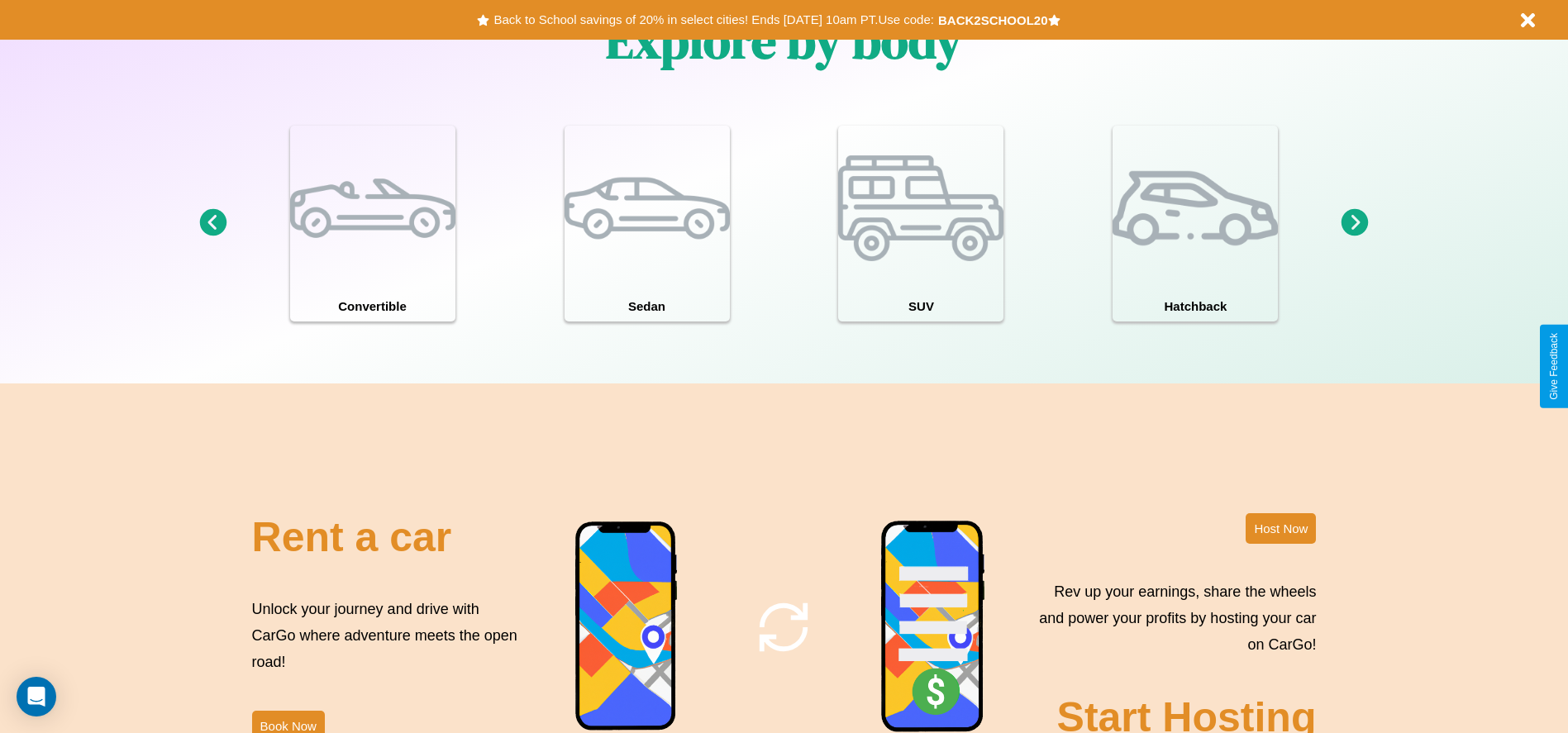
scroll to position [1999, 0]
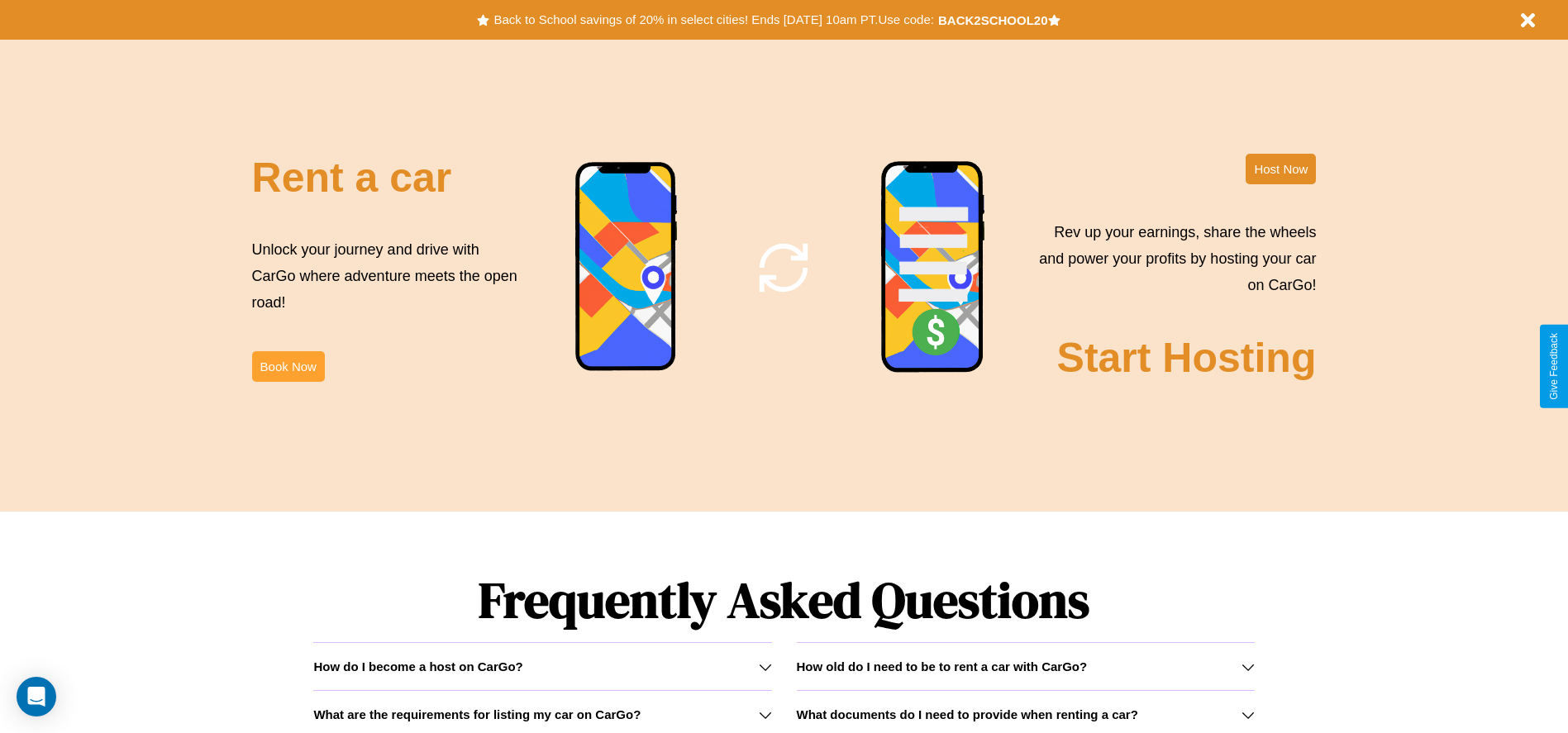
click at [288, 366] on button "Book Now" at bounding box center [289, 367] width 73 height 31
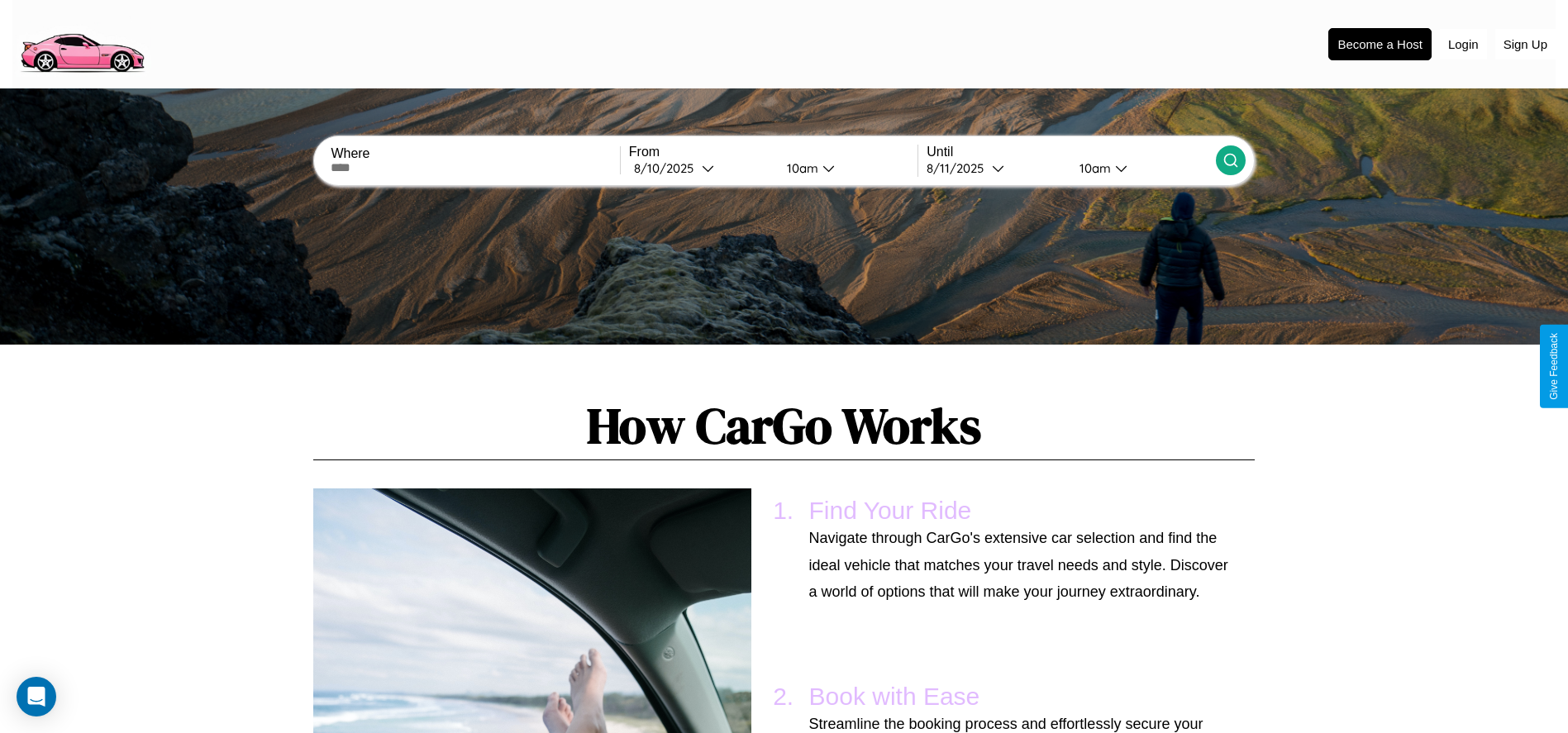
click at [475, 168] on input "text" at bounding box center [475, 168] width 289 height 13
type input "*********"
click at [700, 168] on div "[DATE]" at bounding box center [667, 168] width 68 height 15
select select "*"
select select "****"
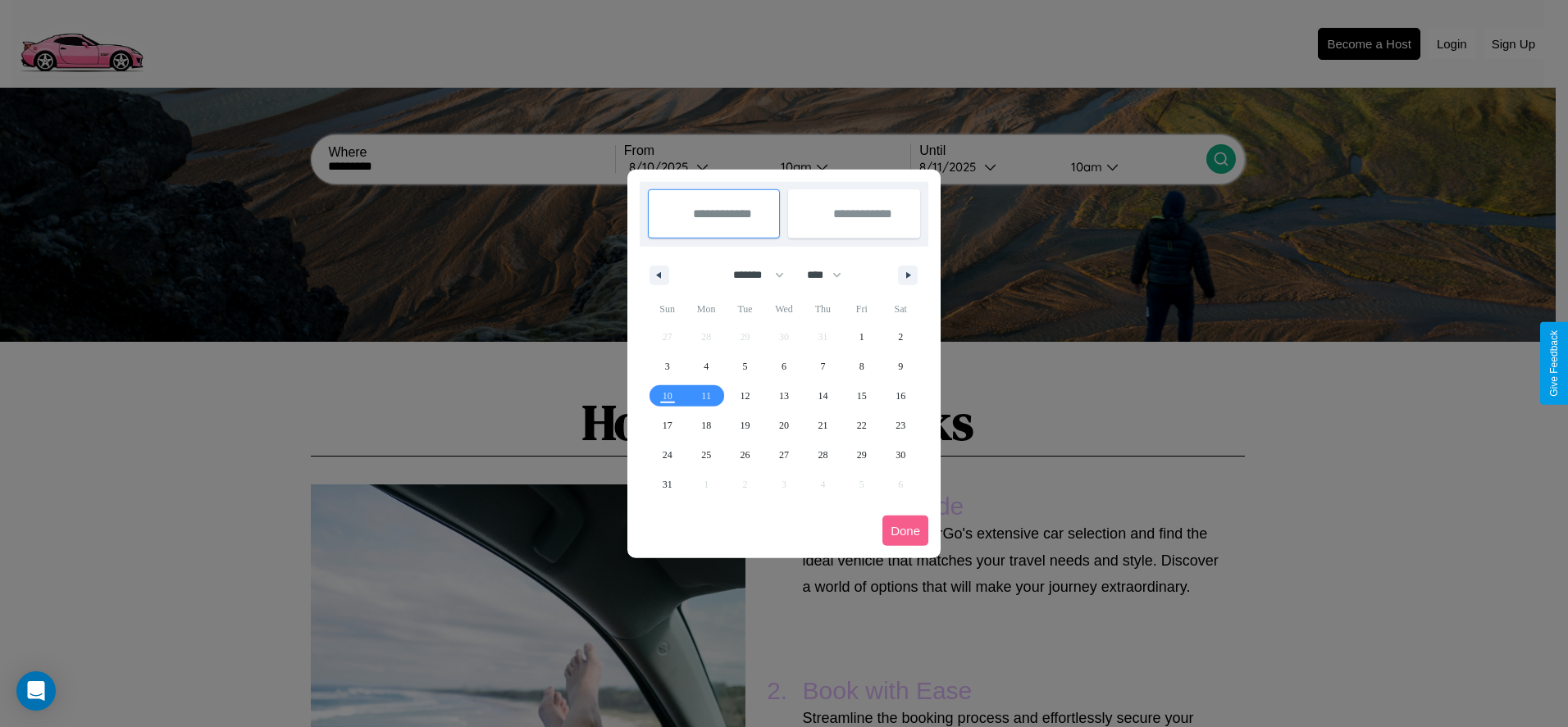
click at [751, 275] on select "******* ******** ***** ***** *** **** **** ****** ********* ******* ******** **…" at bounding box center [756, 275] width 70 height 27
select select "**"
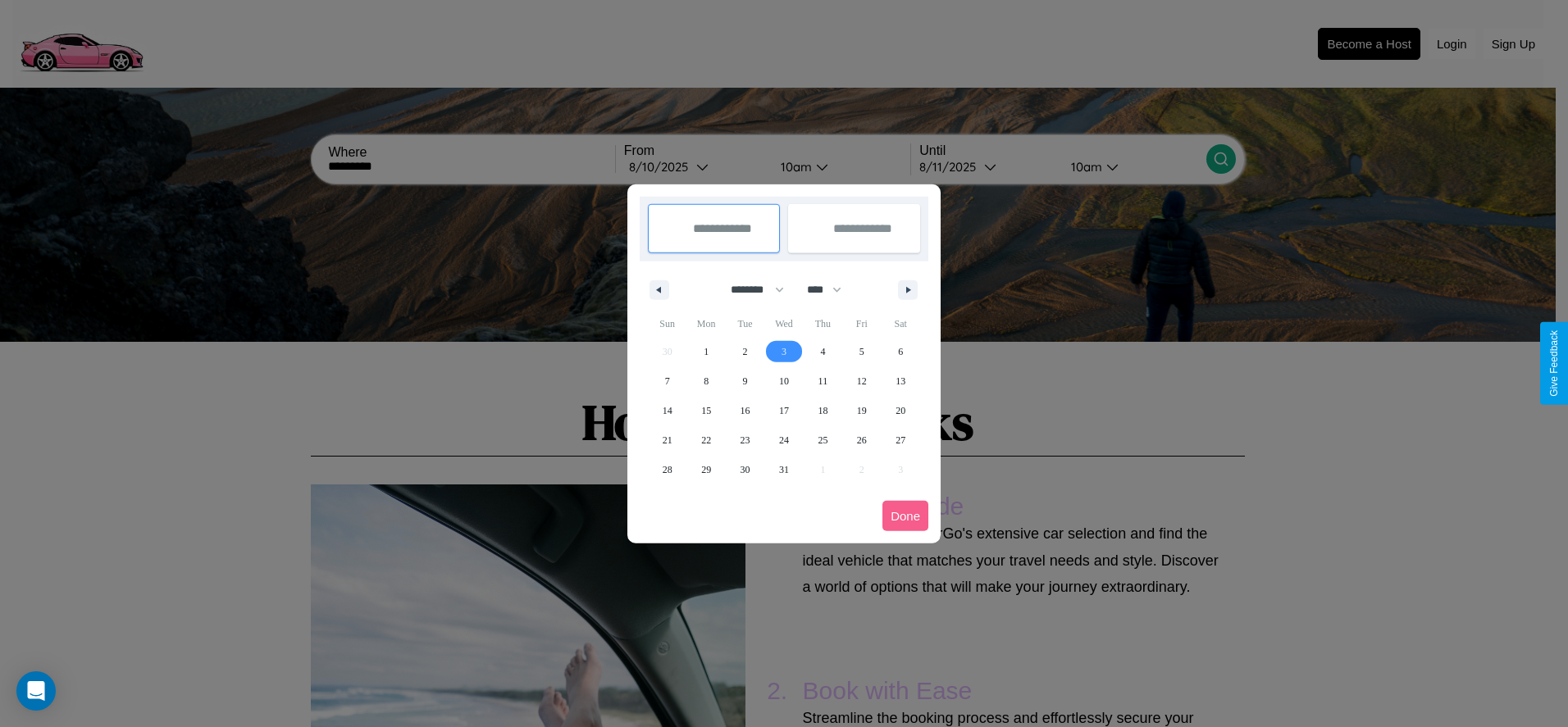
click at [783, 351] on span "3" at bounding box center [783, 351] width 5 height 29
type input "**********"
click at [666, 380] on span "7" at bounding box center [666, 381] width 5 height 29
type input "**********"
click at [905, 516] on button "Done" at bounding box center [905, 516] width 46 height 30
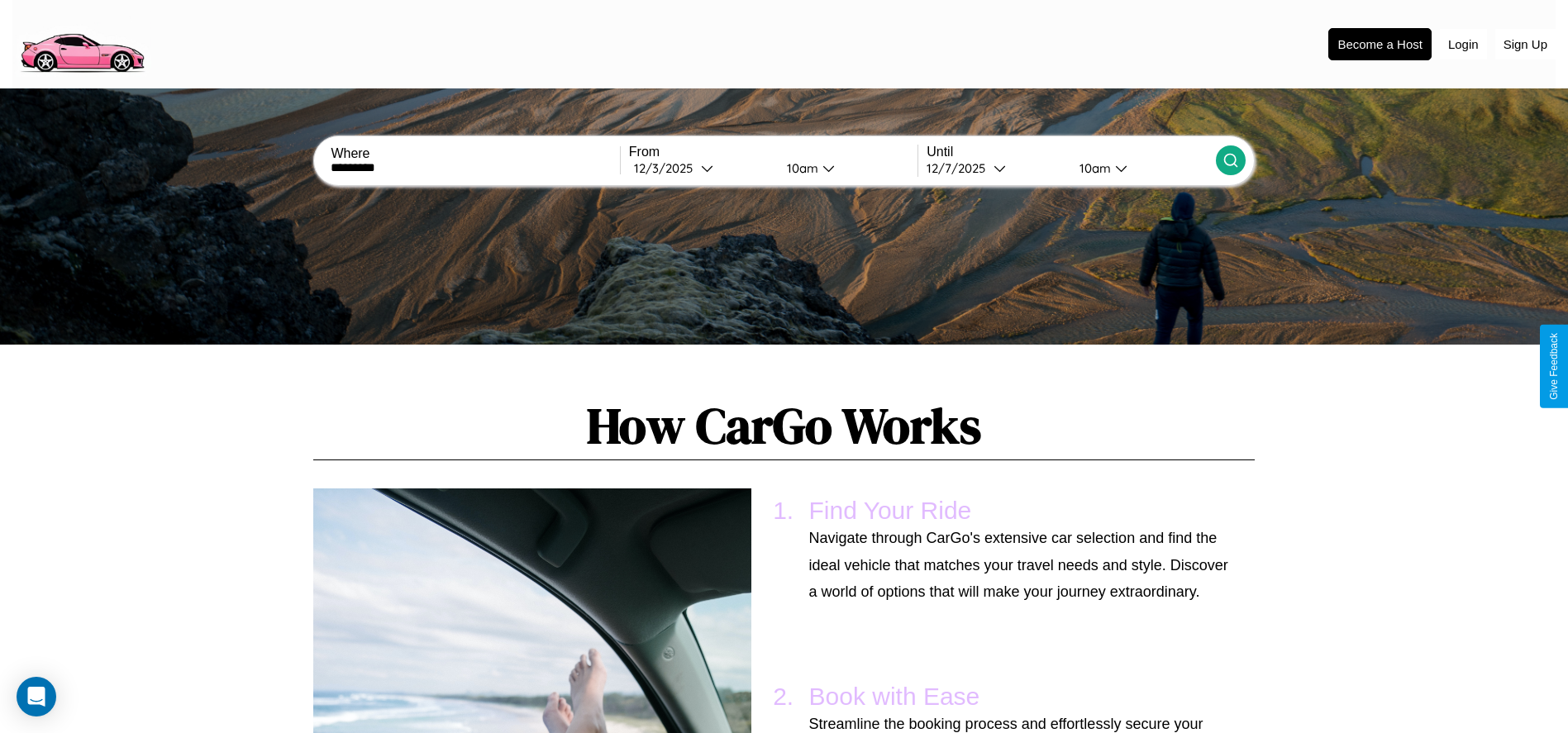
click at [1230, 161] on icon at bounding box center [1230, 160] width 16 height 16
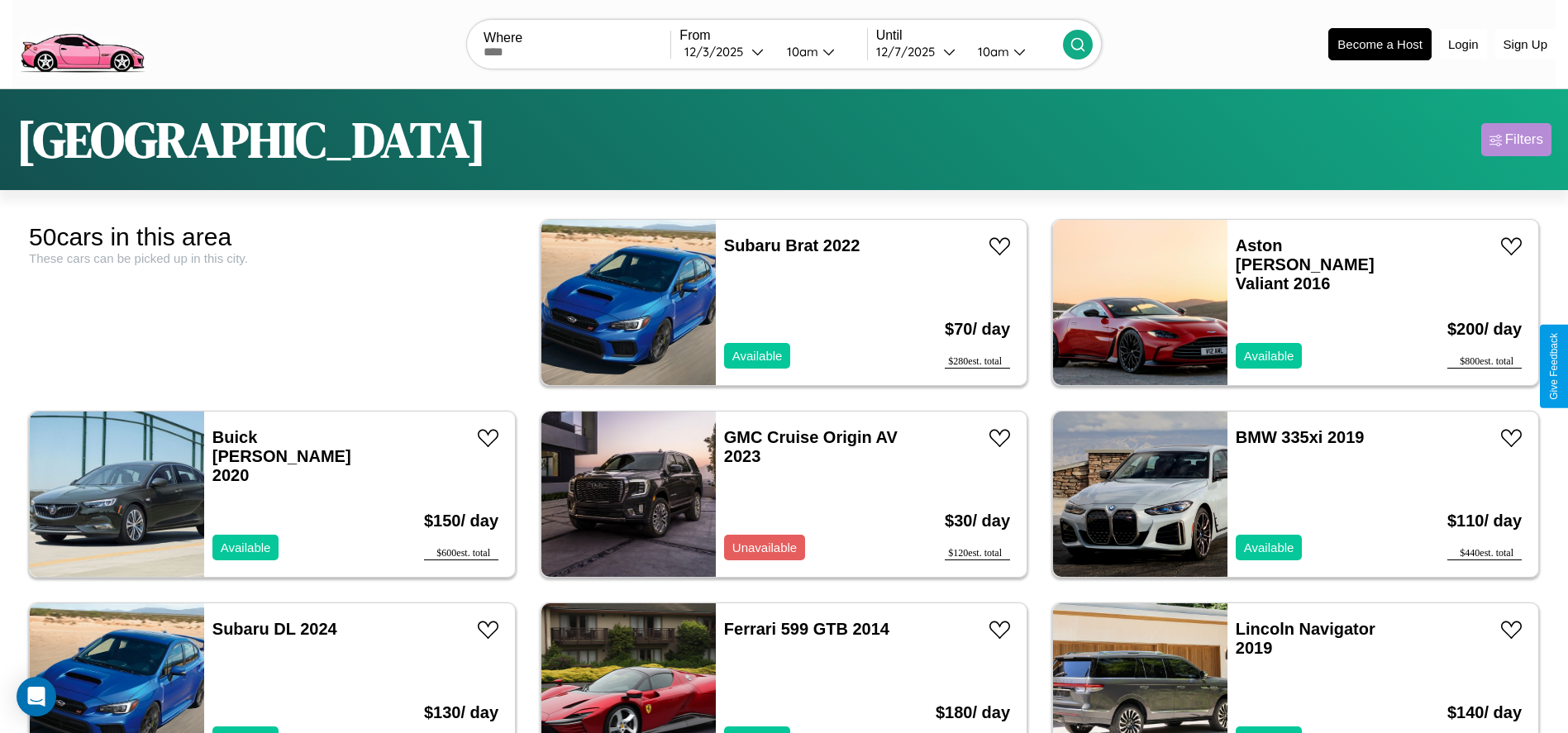
click at [1515, 140] on div "Filters" at bounding box center [1524, 140] width 38 height 16
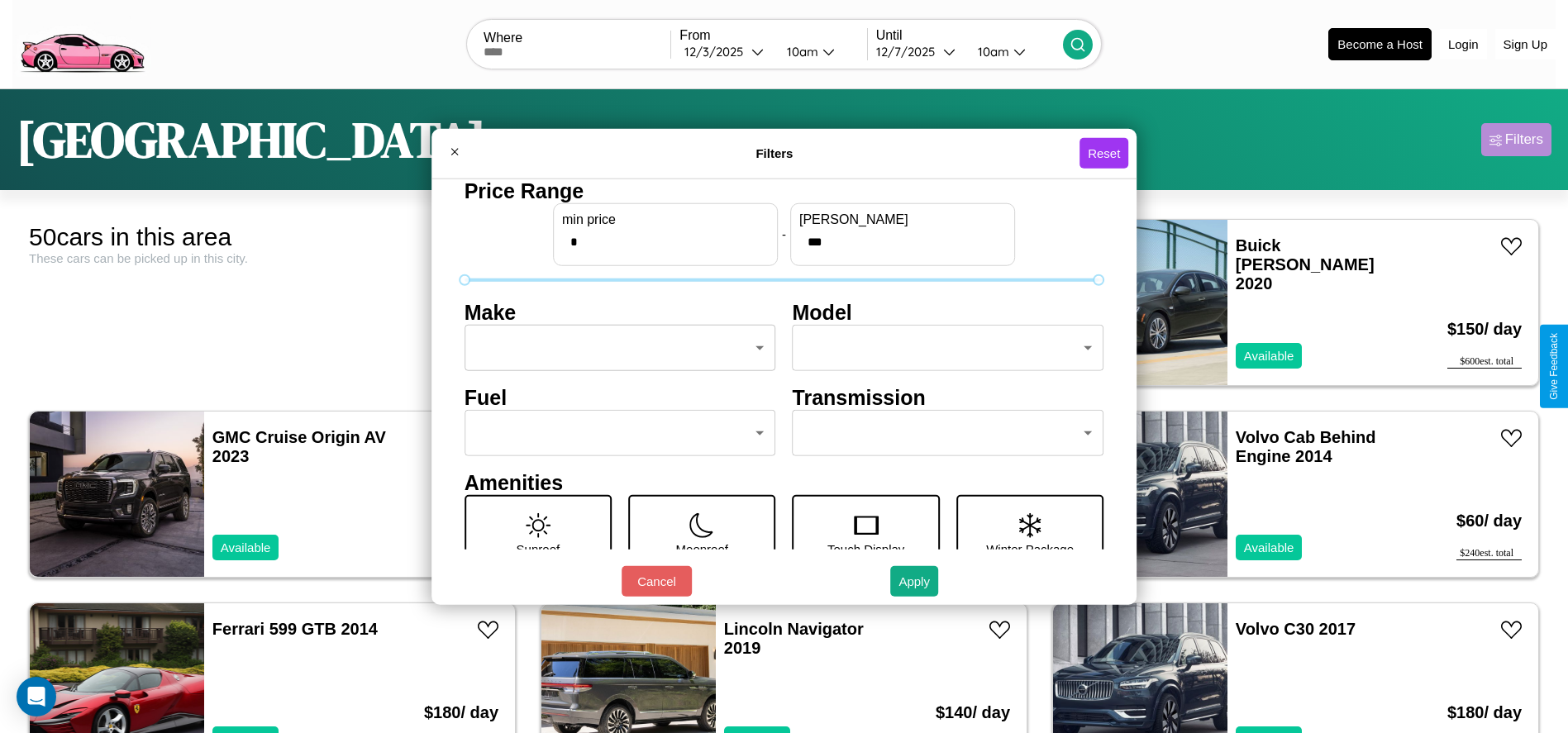
type input "***"
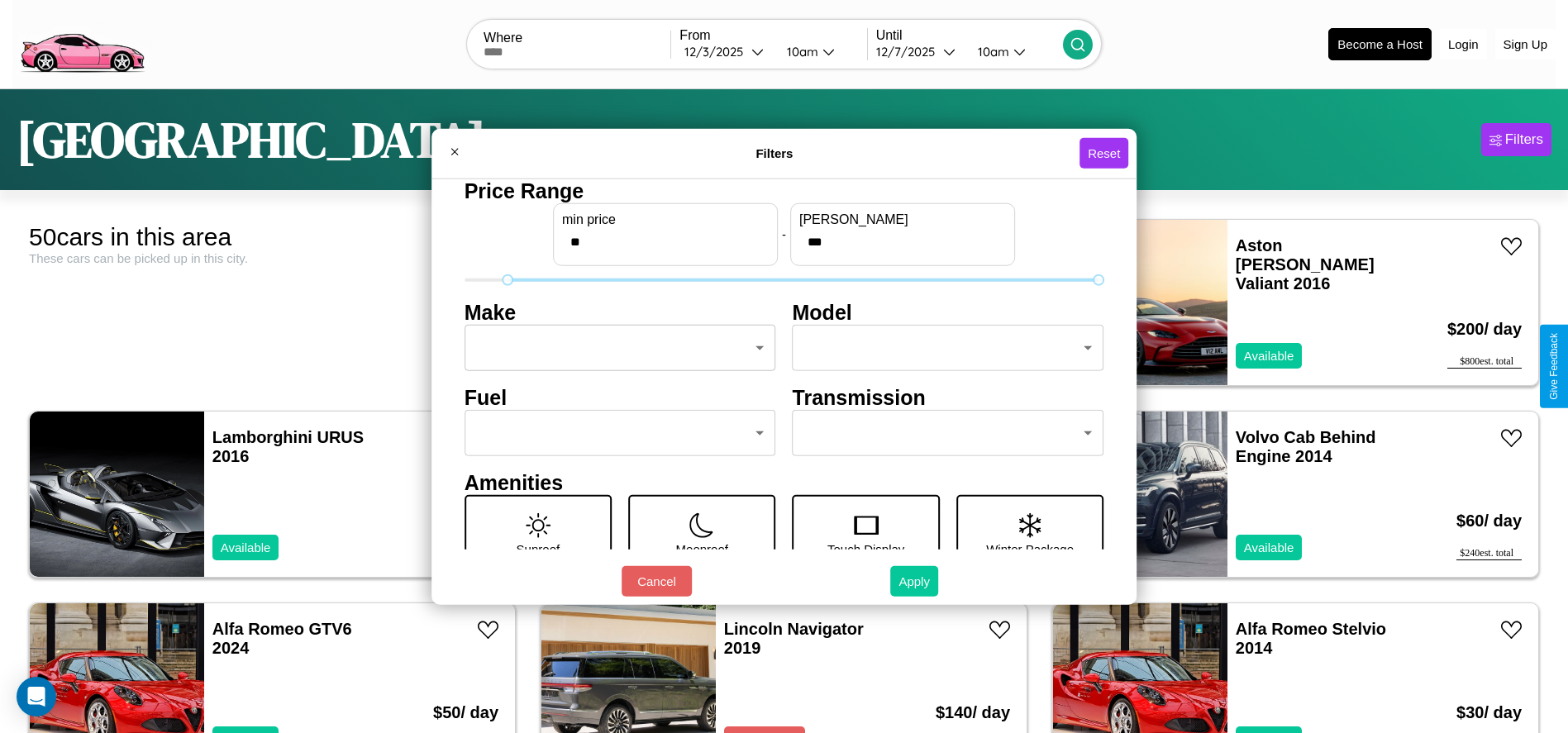
type input "**"
click at [915, 581] on button "Apply" at bounding box center [914, 581] width 48 height 31
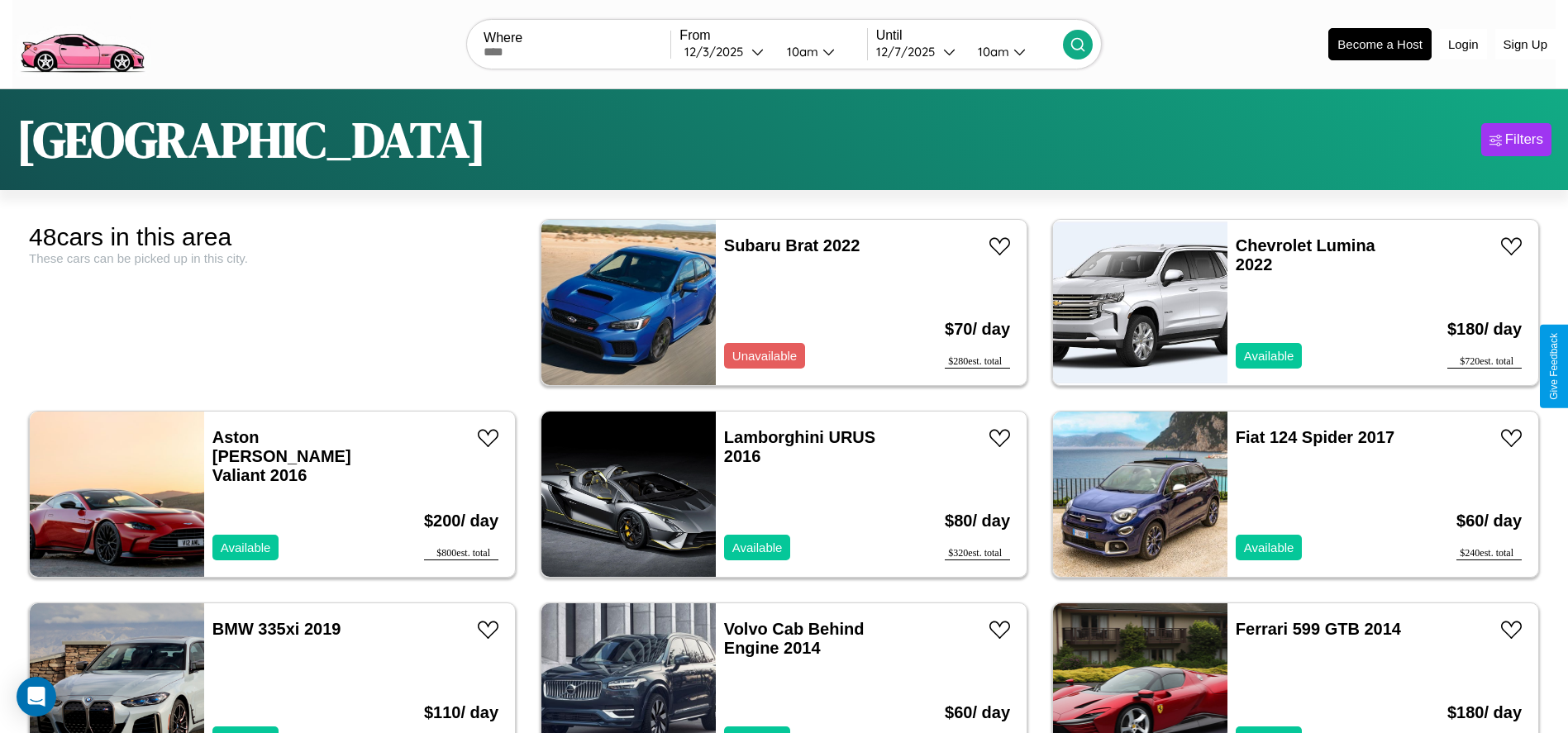
scroll to position [184, 0]
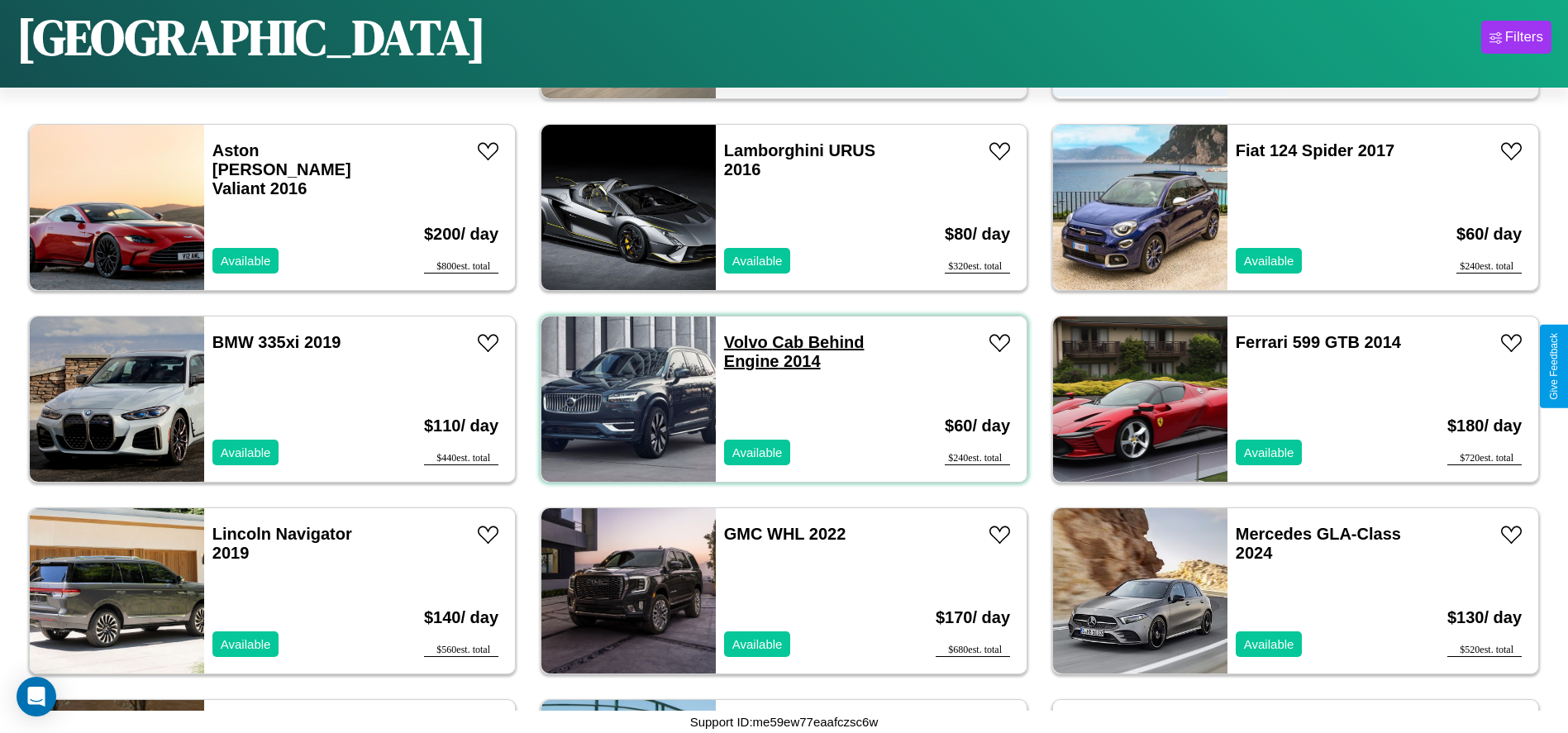
click at [740, 342] on link "Volvo Cab Behind Engine 2014" at bounding box center [794, 352] width 140 height 37
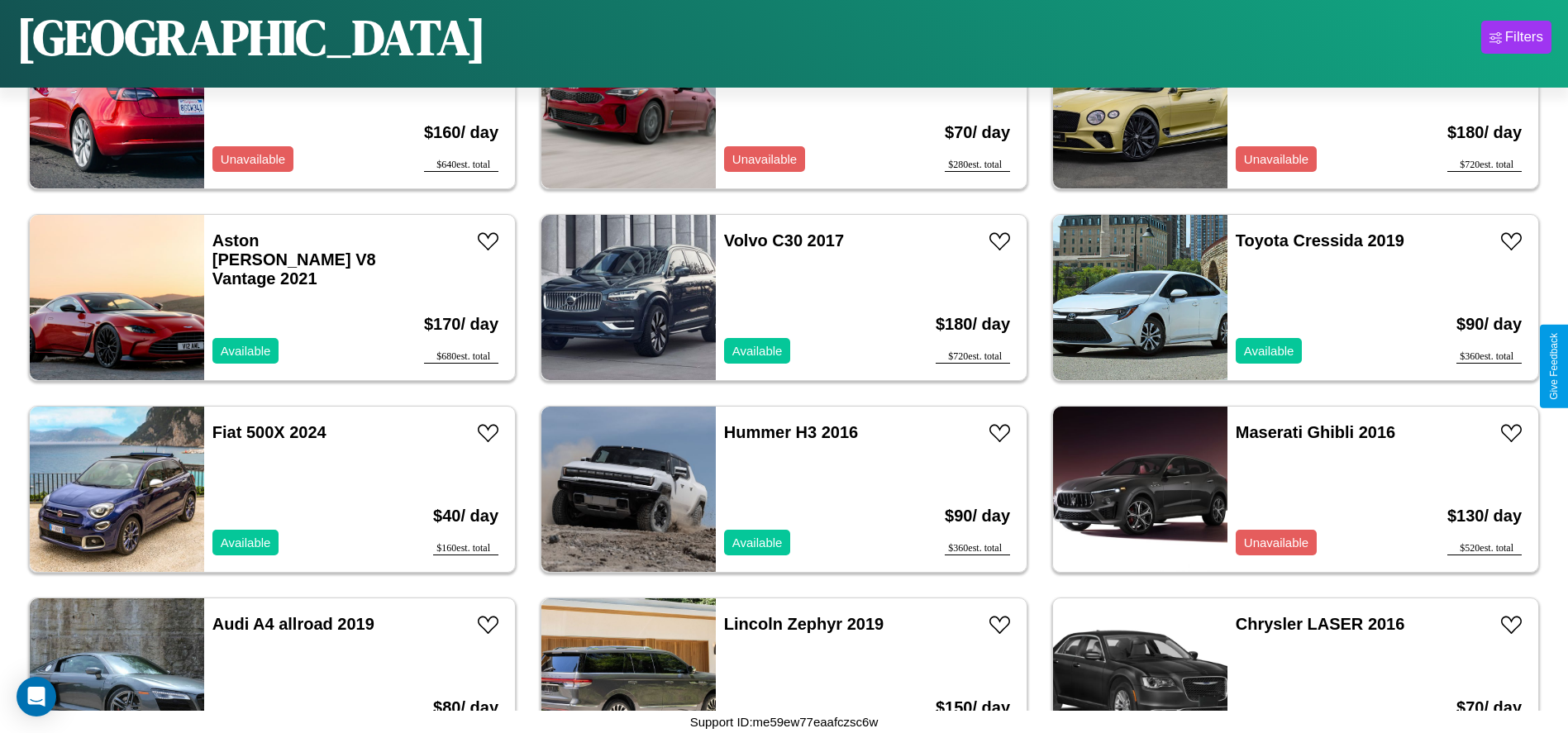
scroll to position [1335, 0]
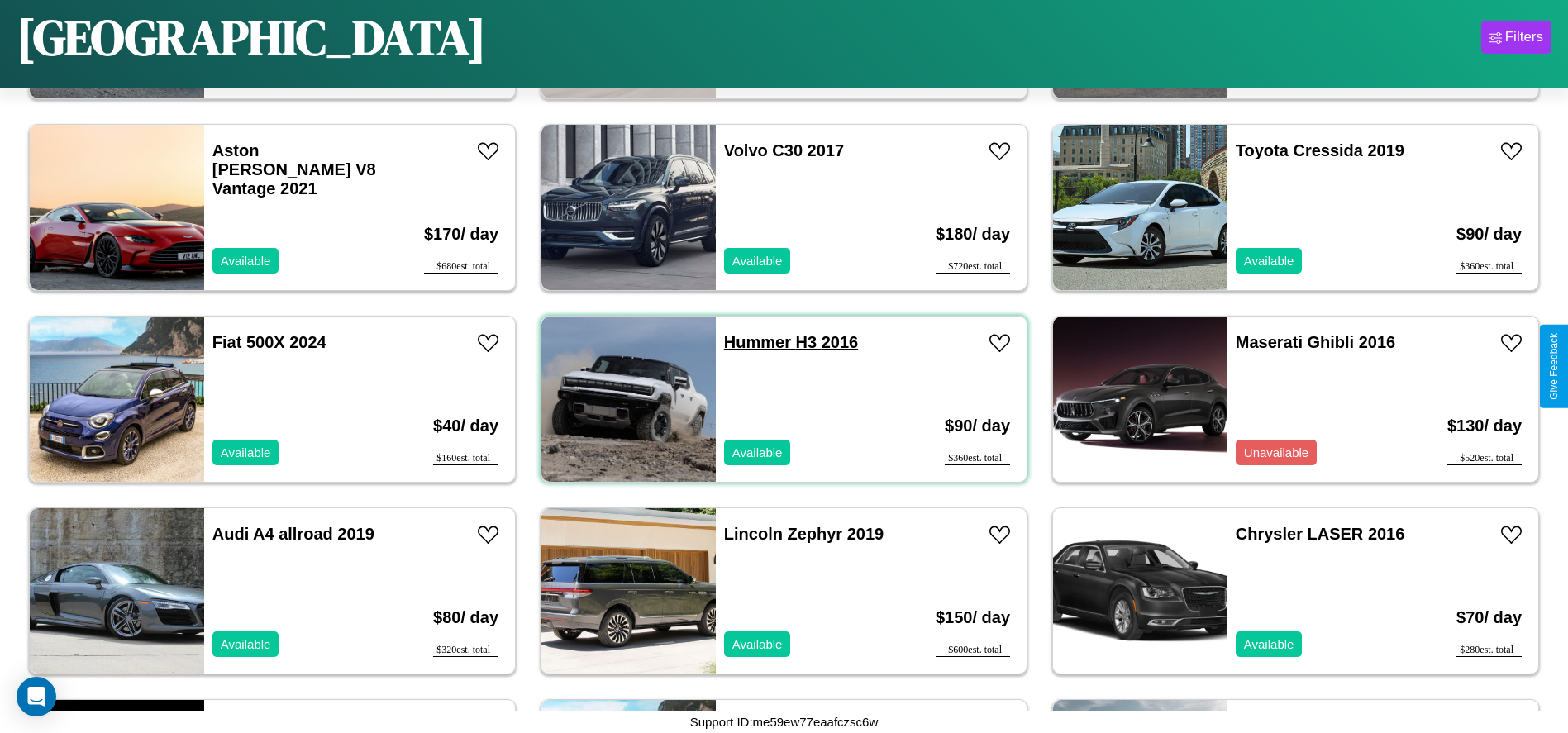
click at [751, 342] on link "Hummer H3 2016" at bounding box center [791, 342] width 134 height 18
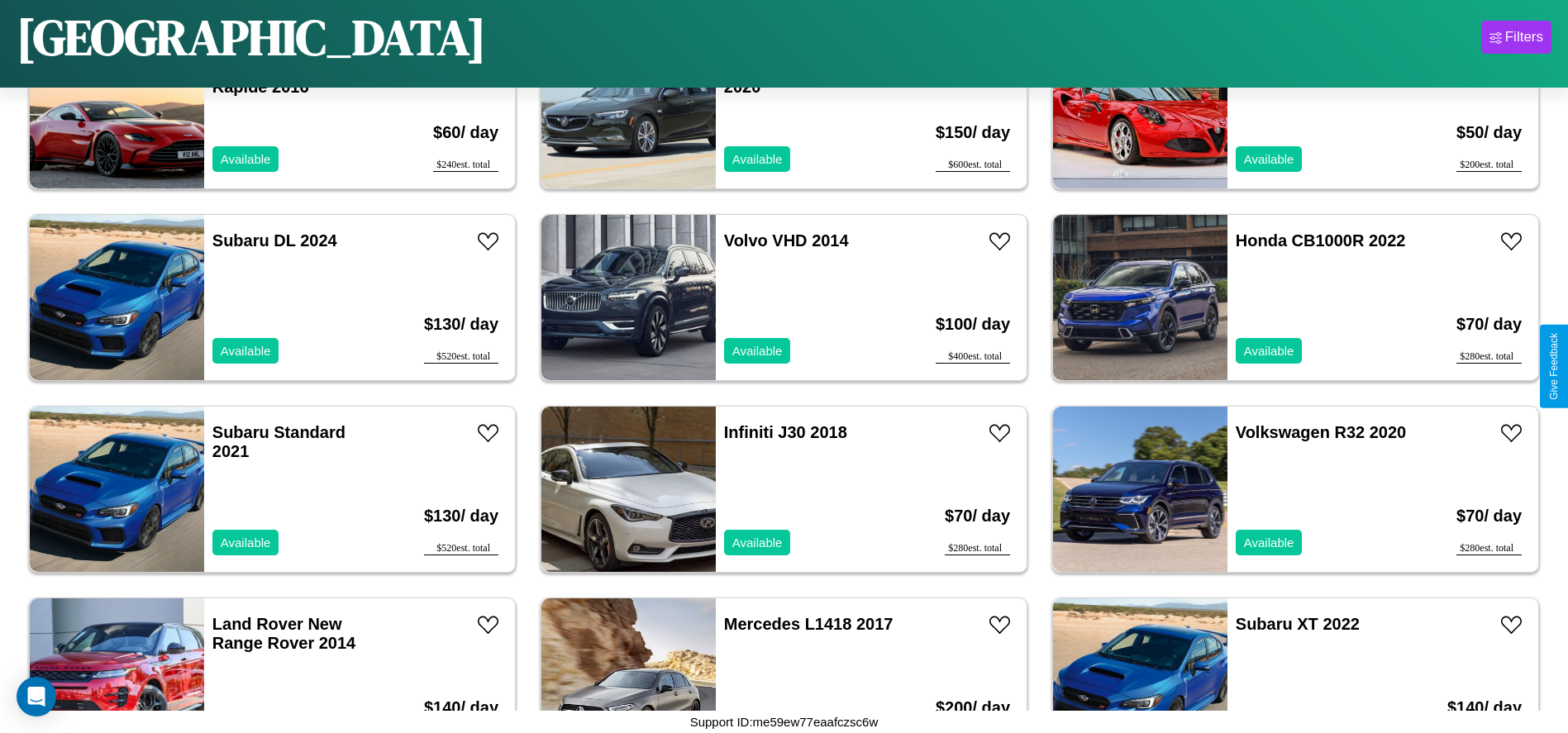
scroll to position [2486, 0]
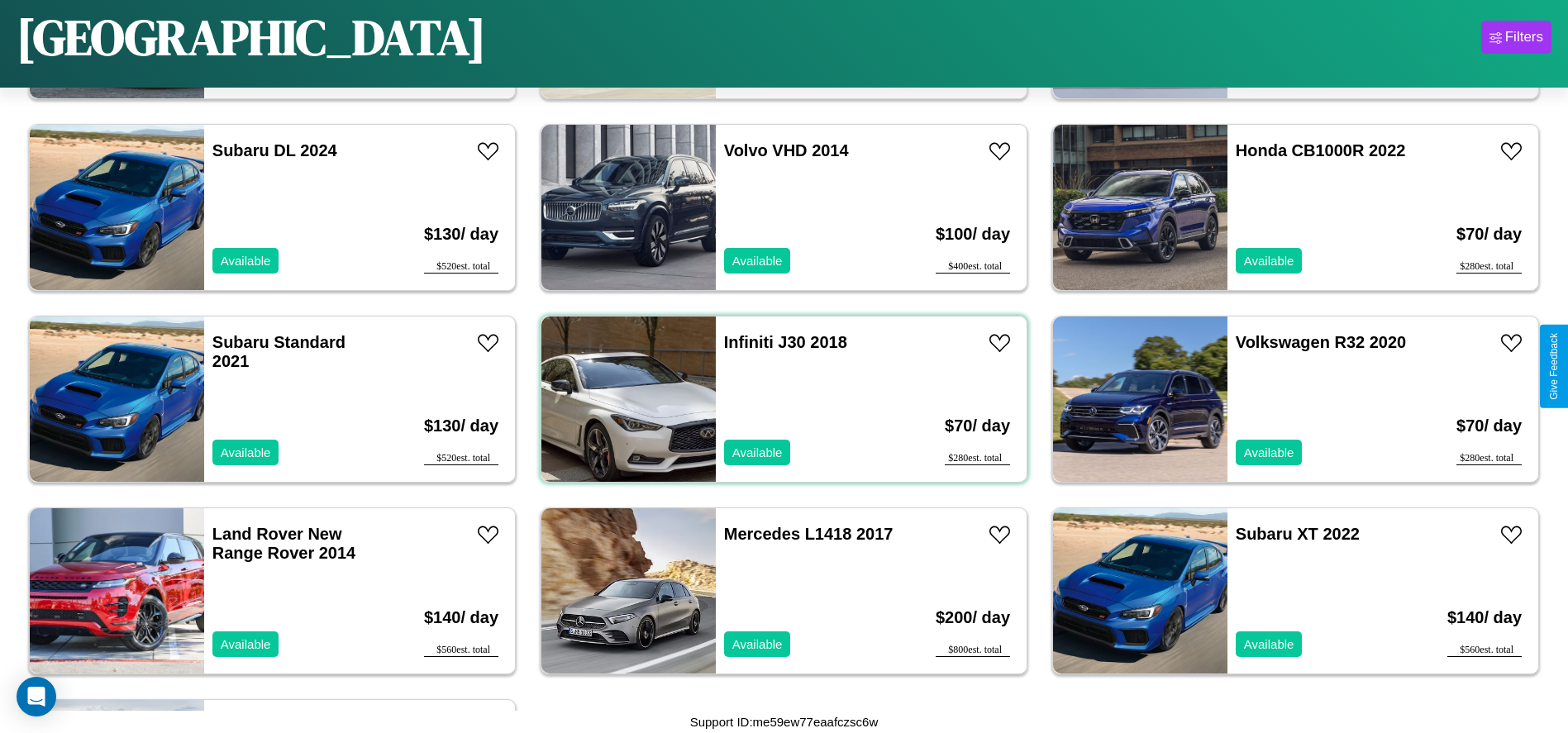
click at [778, 399] on div "Infiniti J30 2018 Available" at bounding box center [811, 399] width 191 height 165
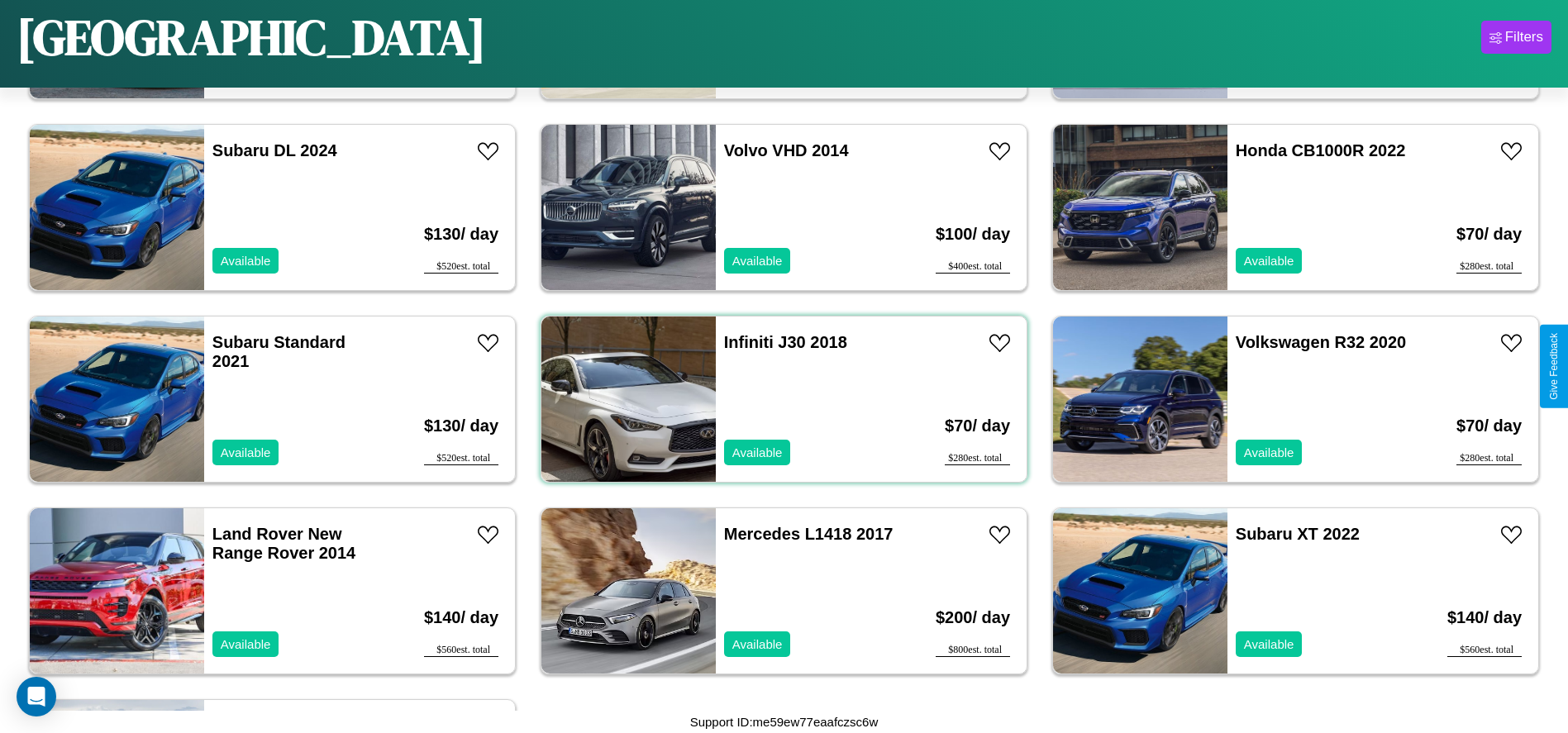
click at [778, 399] on div "Infiniti J30 2018 Available" at bounding box center [811, 399] width 191 height 165
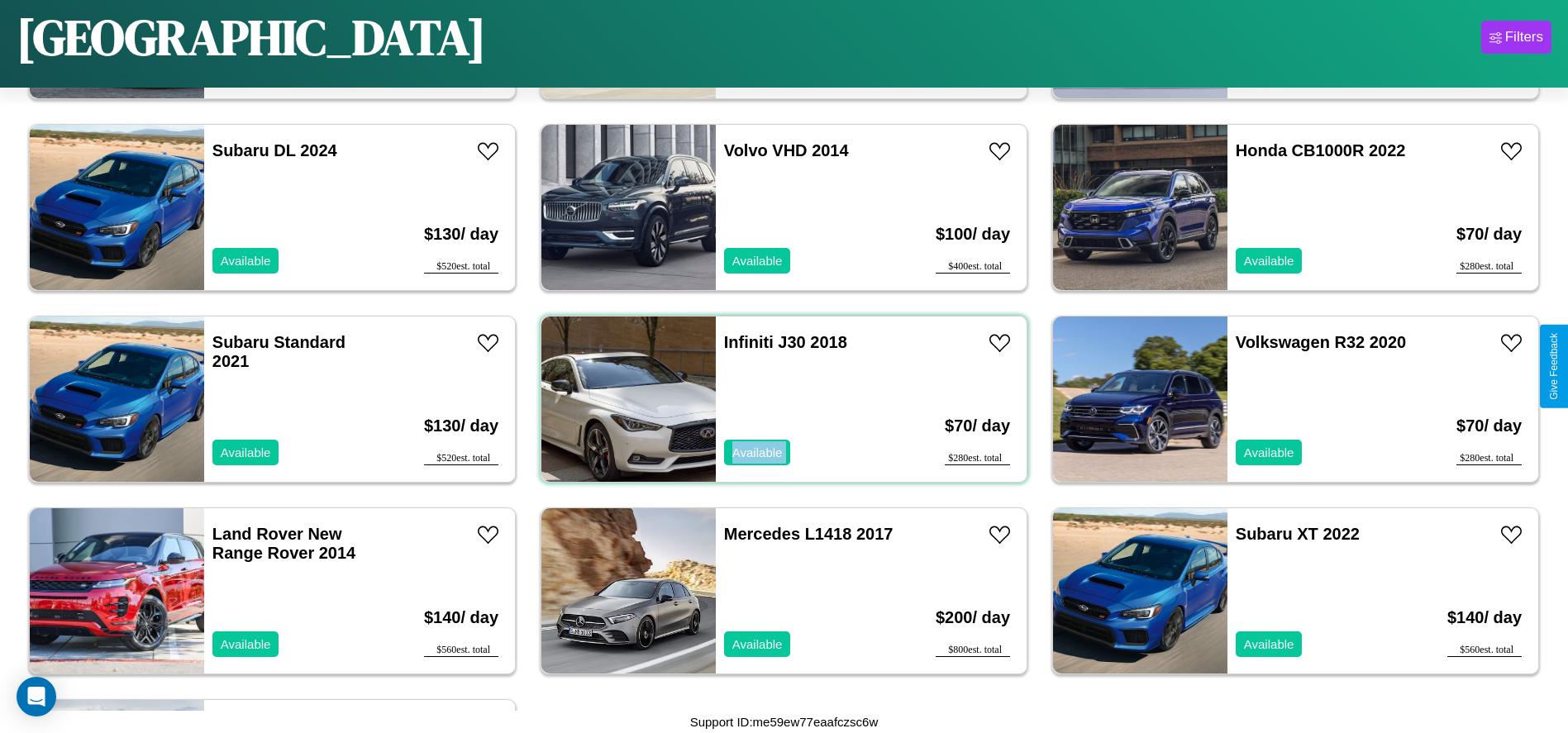
click at [778, 399] on div "Infiniti J30 2018 Available" at bounding box center [811, 399] width 191 height 165
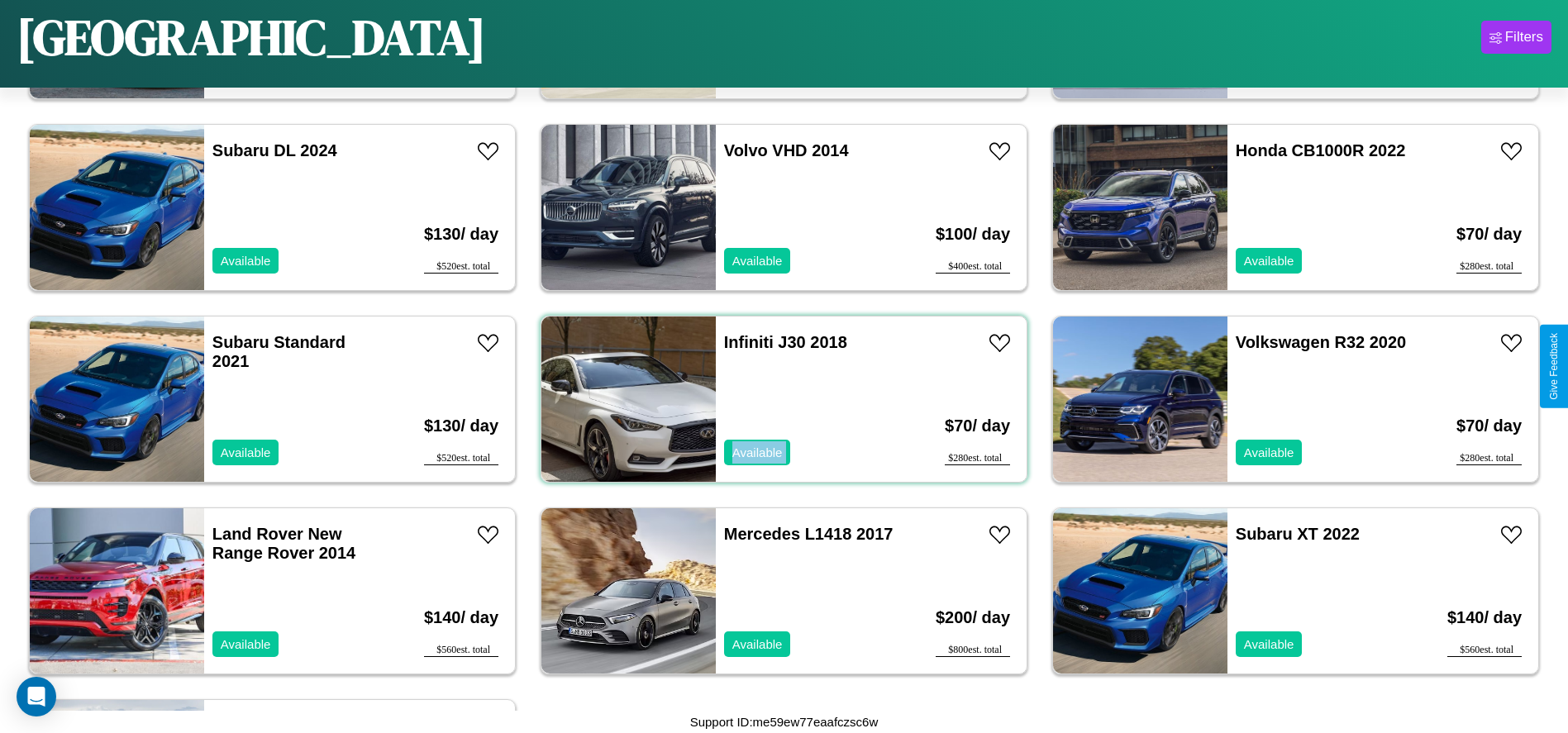
click at [778, 399] on div "Infiniti J30 2018 Available" at bounding box center [811, 399] width 191 height 165
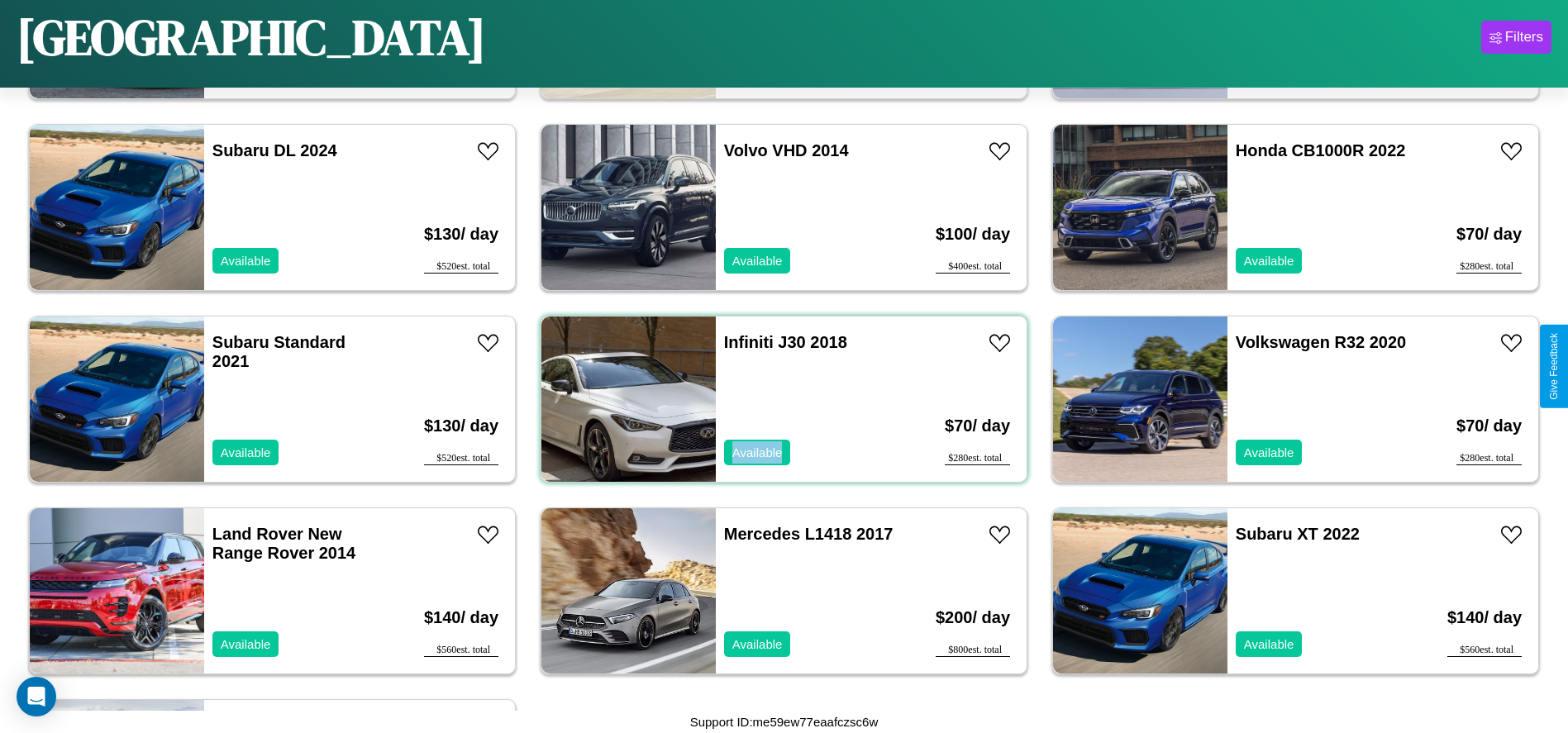
click at [778, 399] on div "Infiniti J30 2018 Available" at bounding box center [811, 399] width 191 height 165
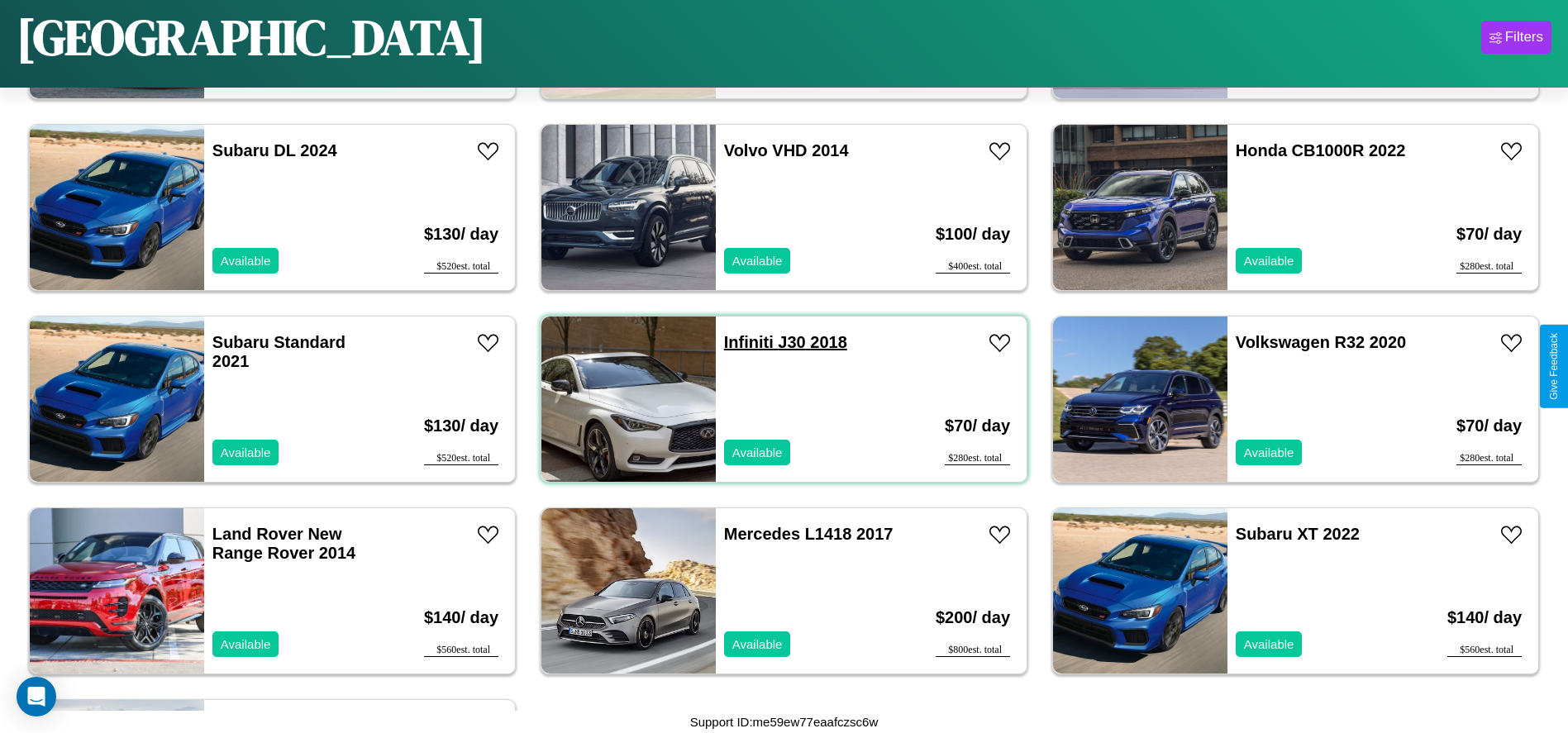
click at [742, 342] on link "Infiniti J30 2018" at bounding box center [785, 342] width 123 height 18
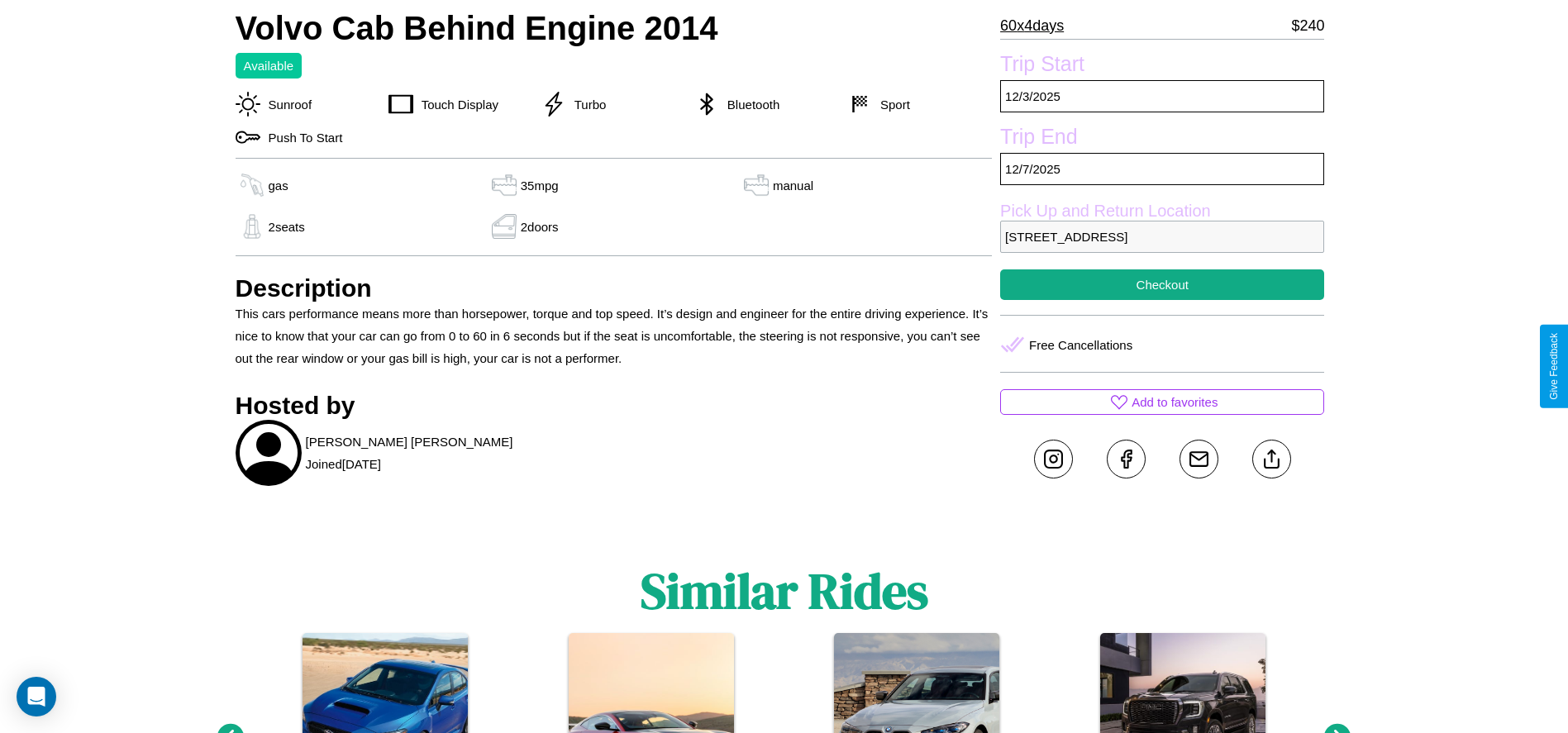
scroll to position [619, 0]
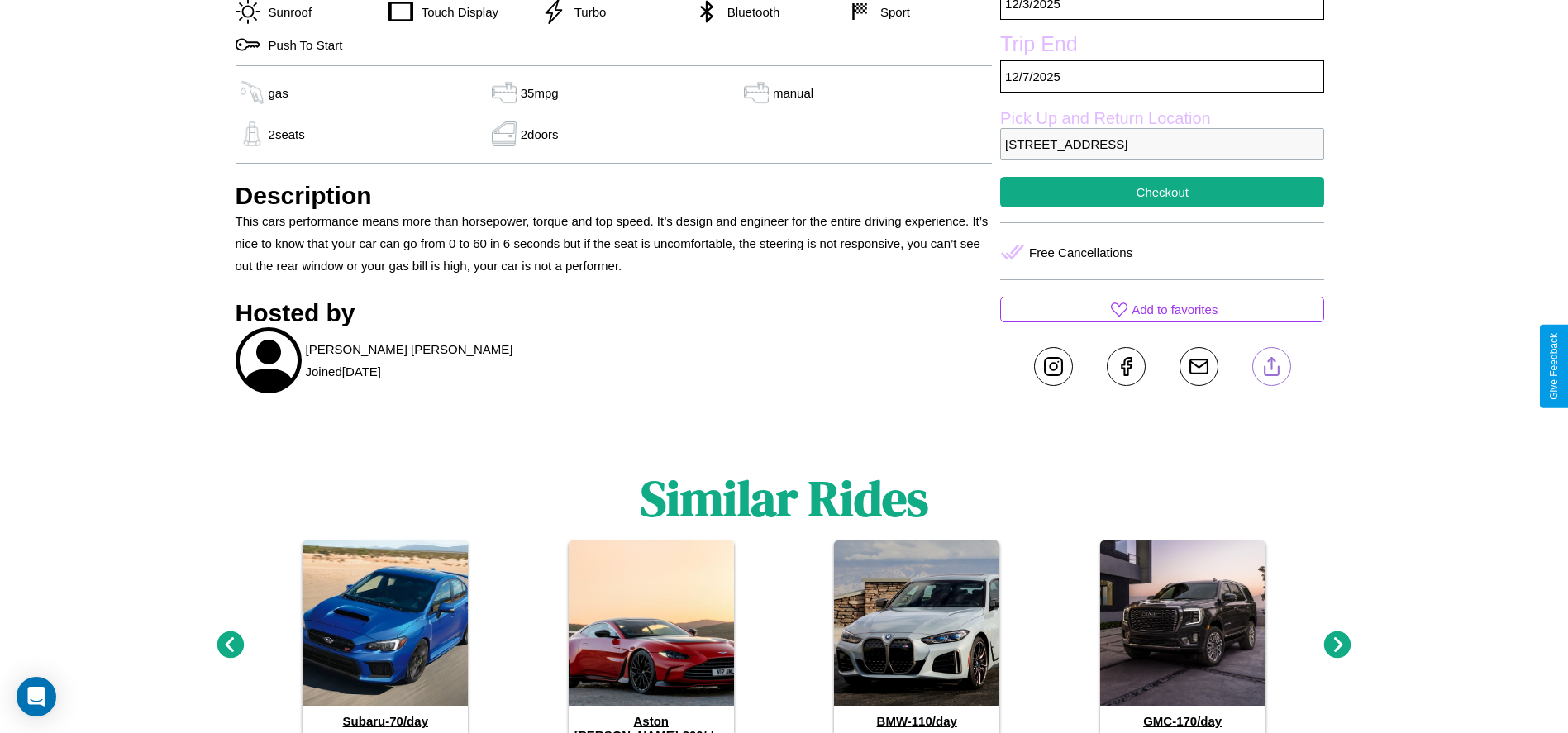
click at [1271, 366] on line at bounding box center [1271, 364] width 0 height 11
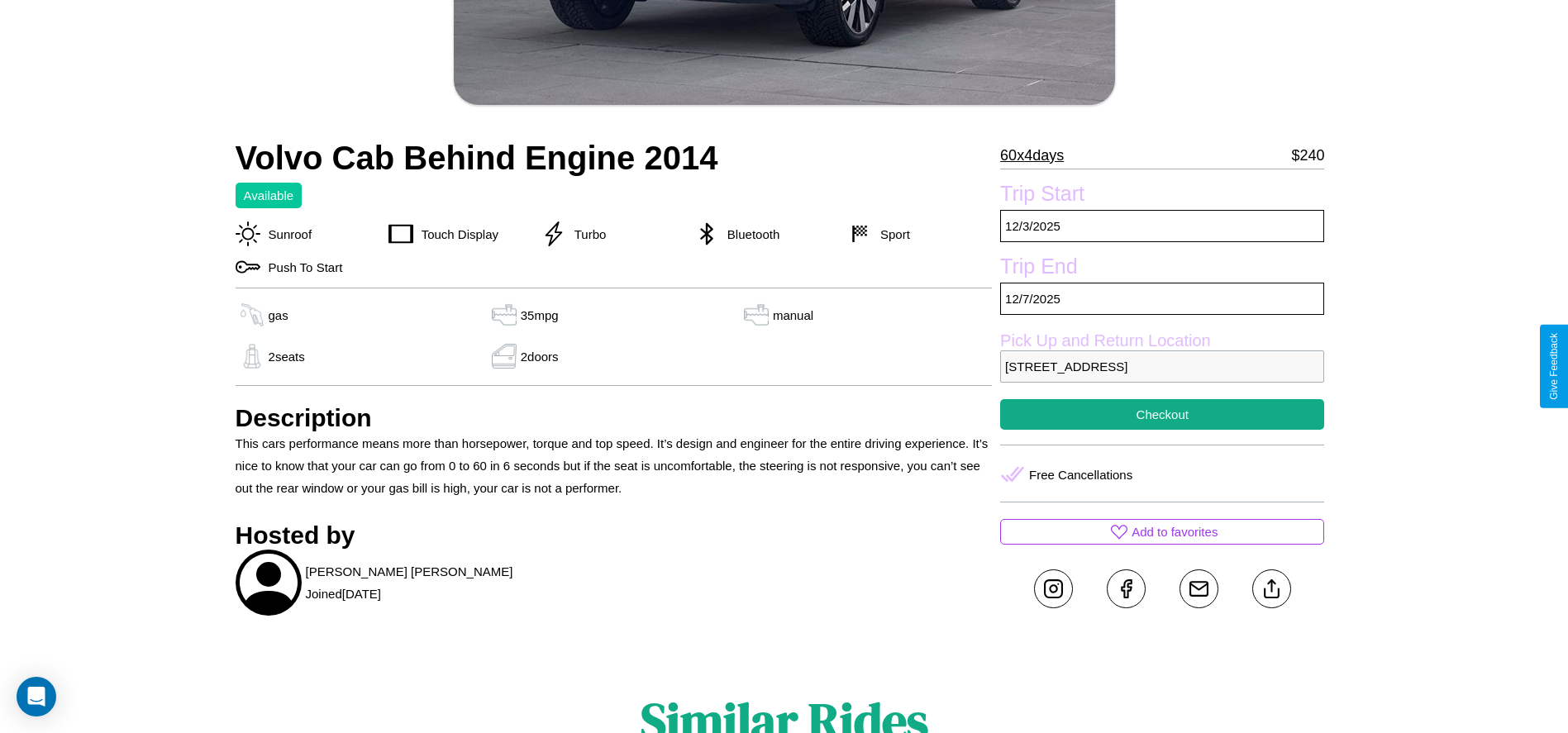
scroll to position [444, 0]
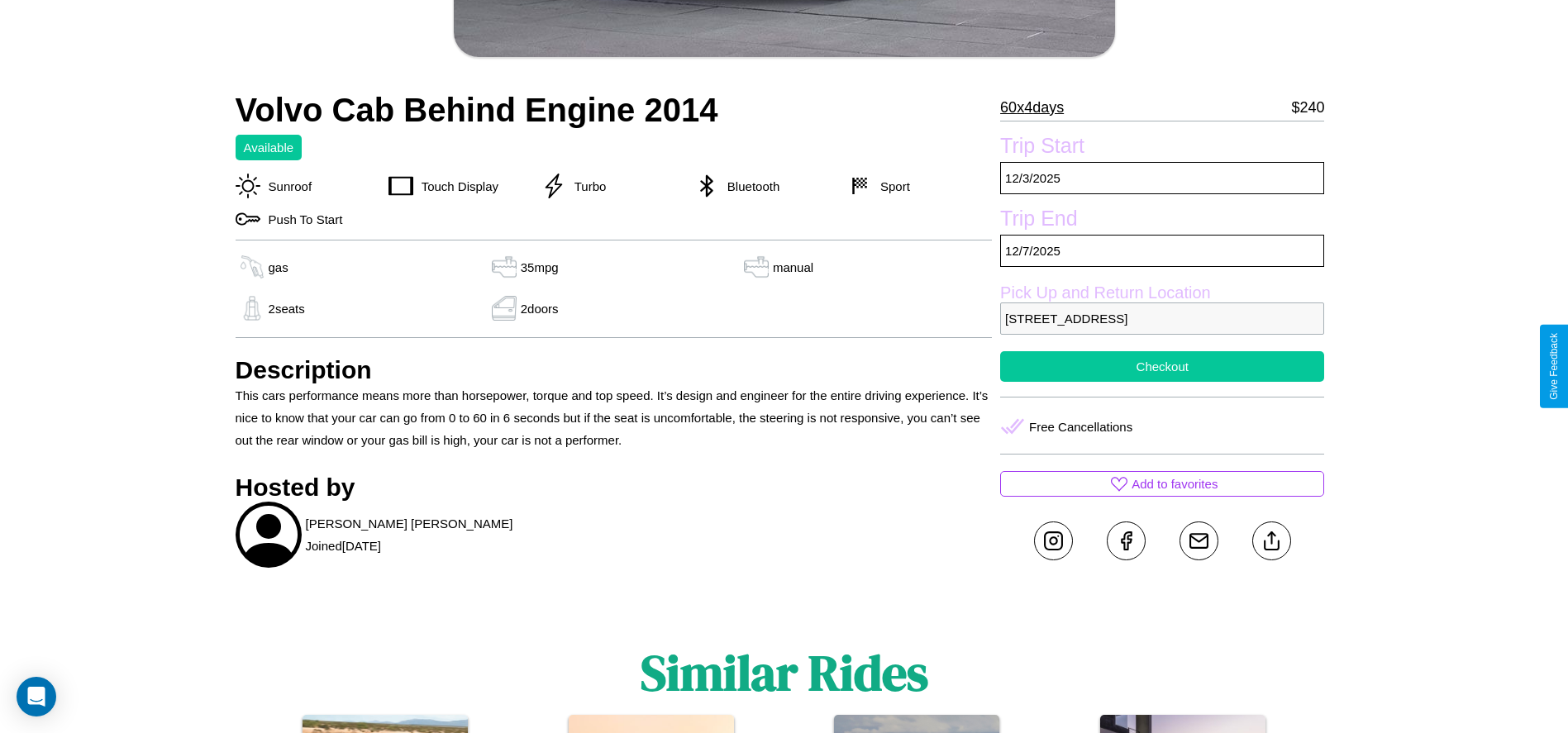
click at [1162, 366] on button "Checkout" at bounding box center [1162, 367] width 324 height 31
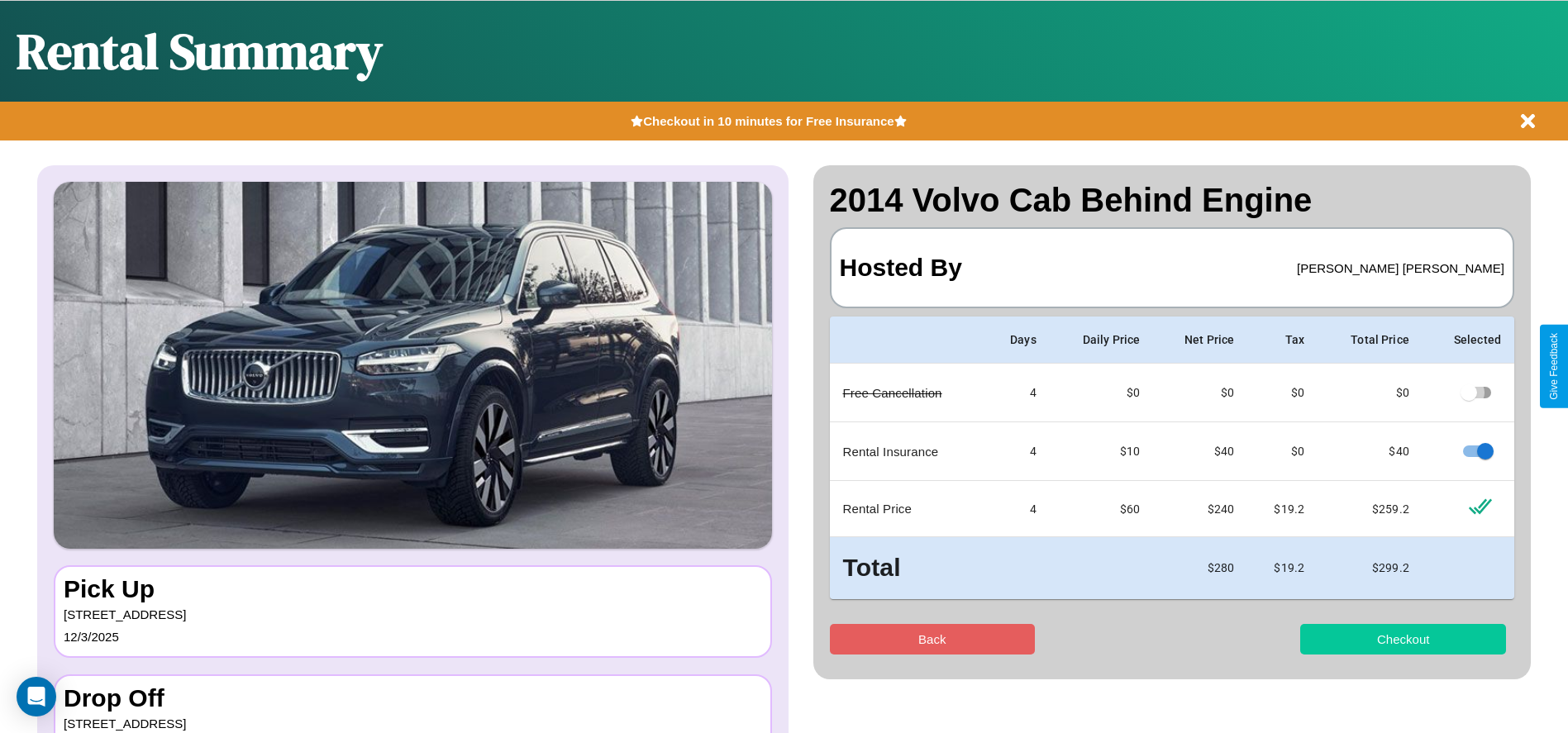
click at [1403, 639] on button "Checkout" at bounding box center [1403, 639] width 205 height 31
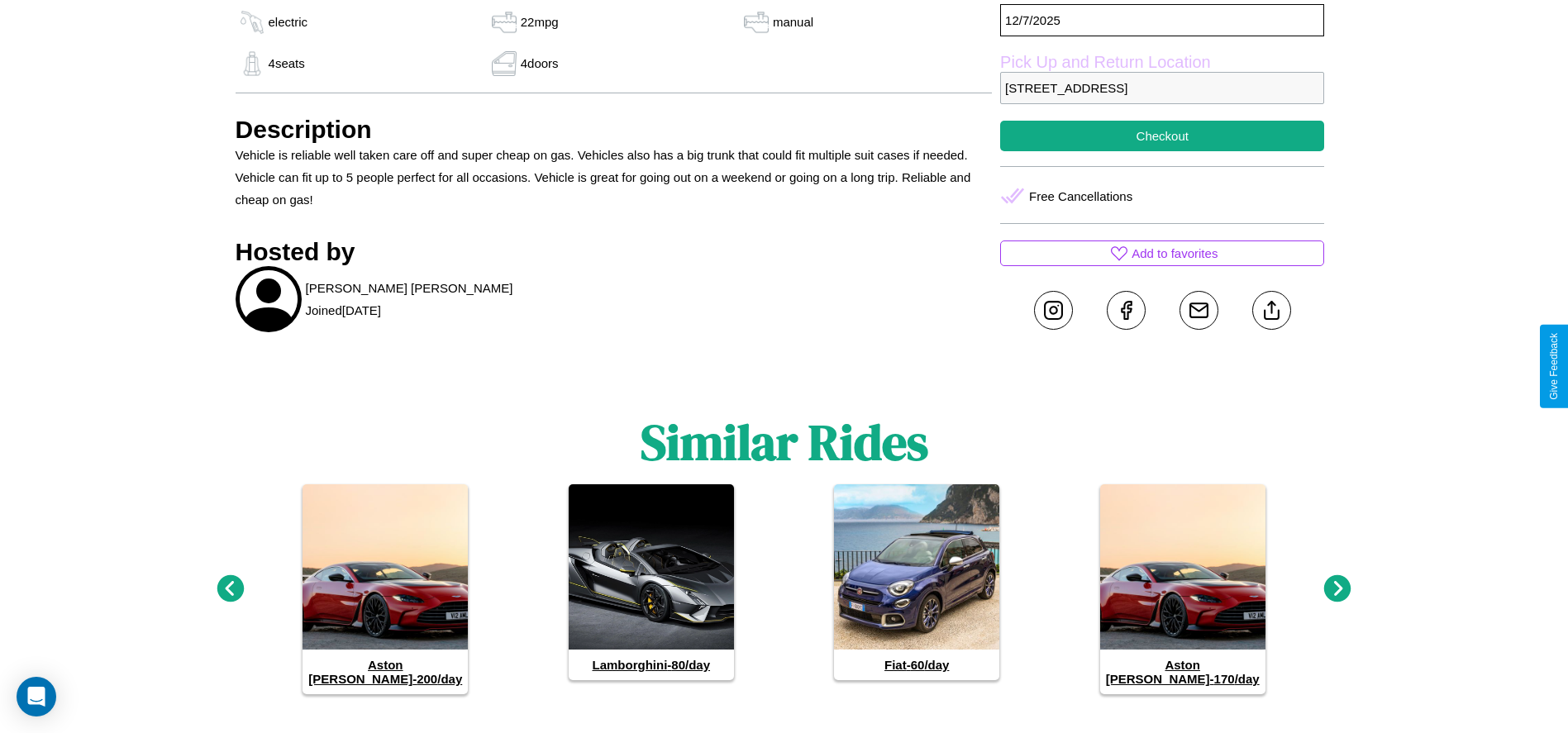
scroll to position [660, 0]
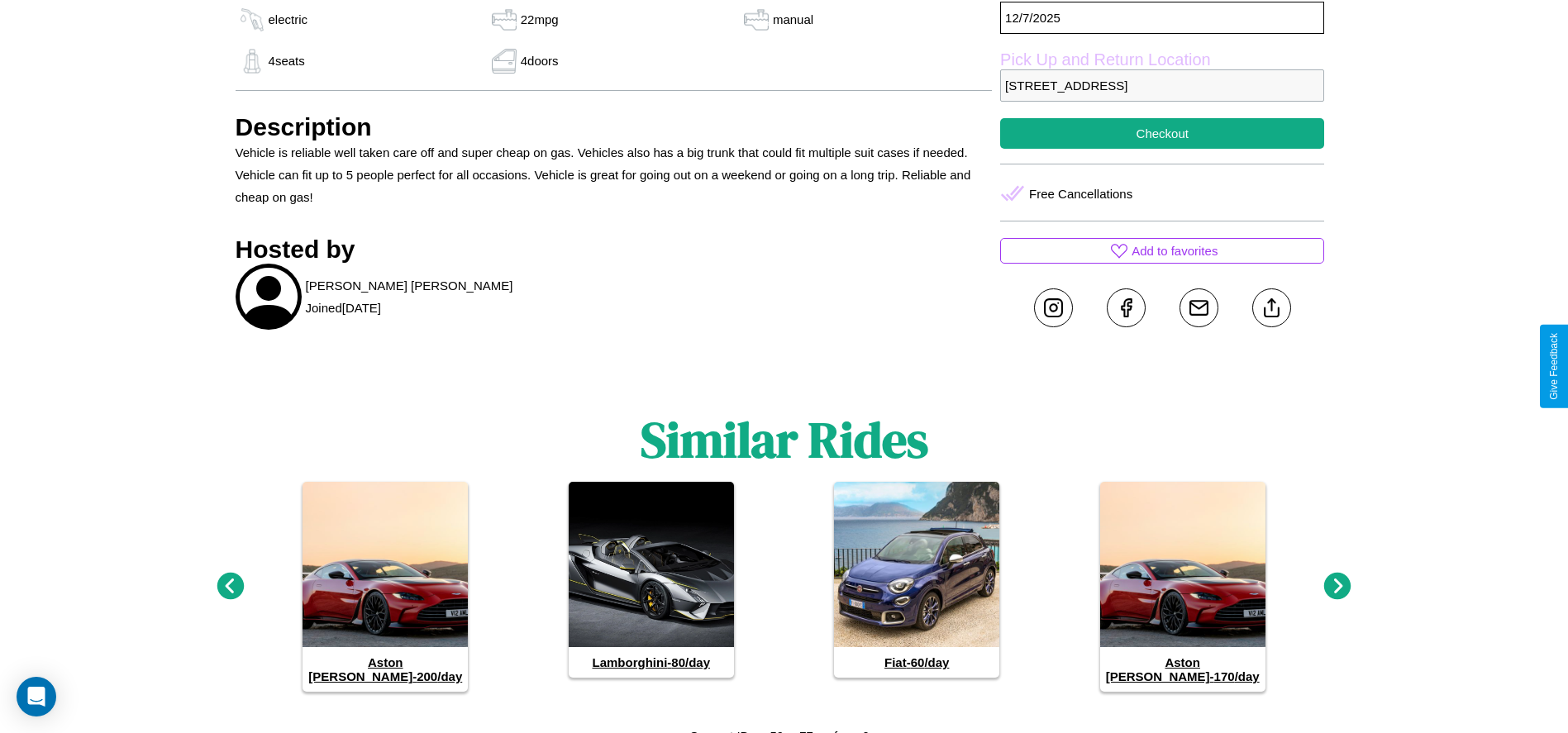
click at [1338, 579] on icon at bounding box center [1338, 586] width 28 height 28
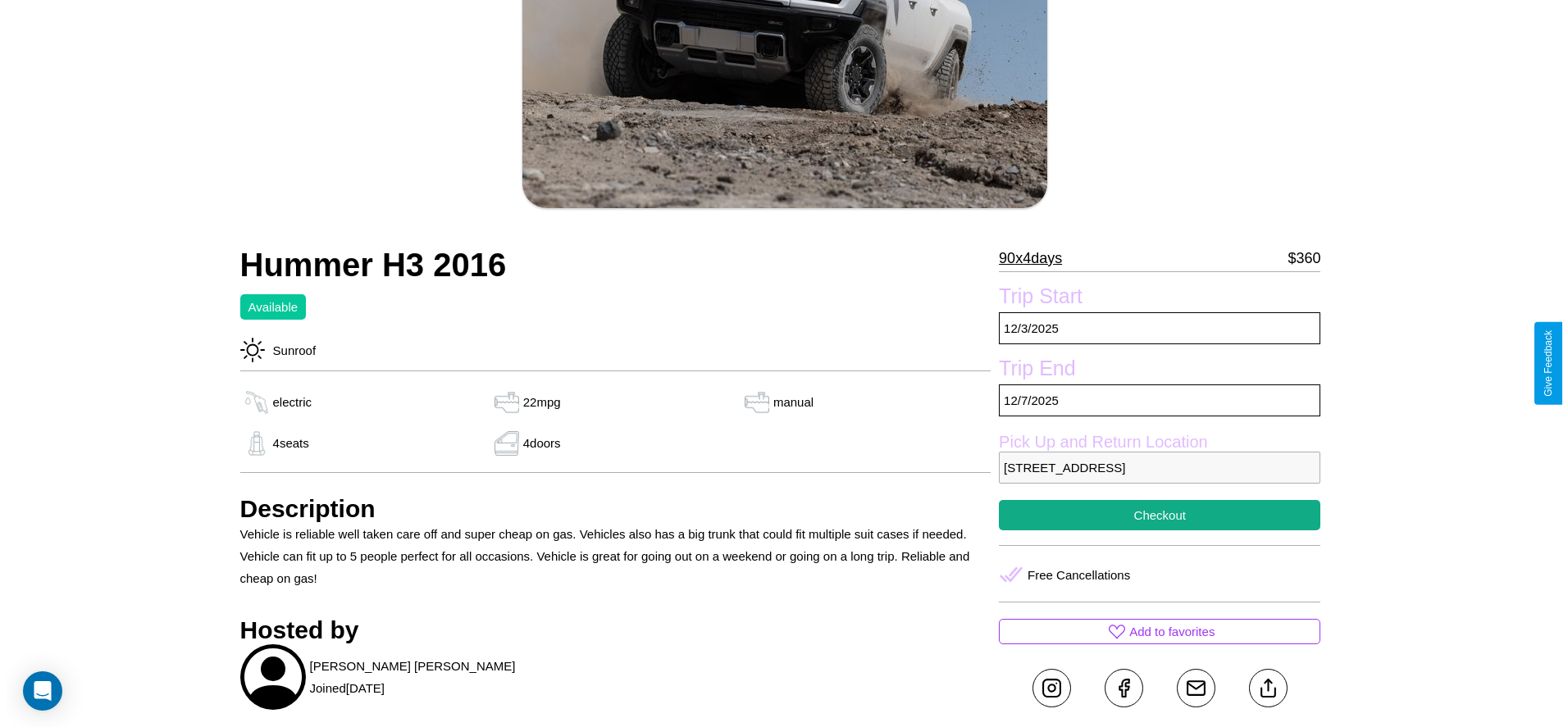
scroll to position [237, 0]
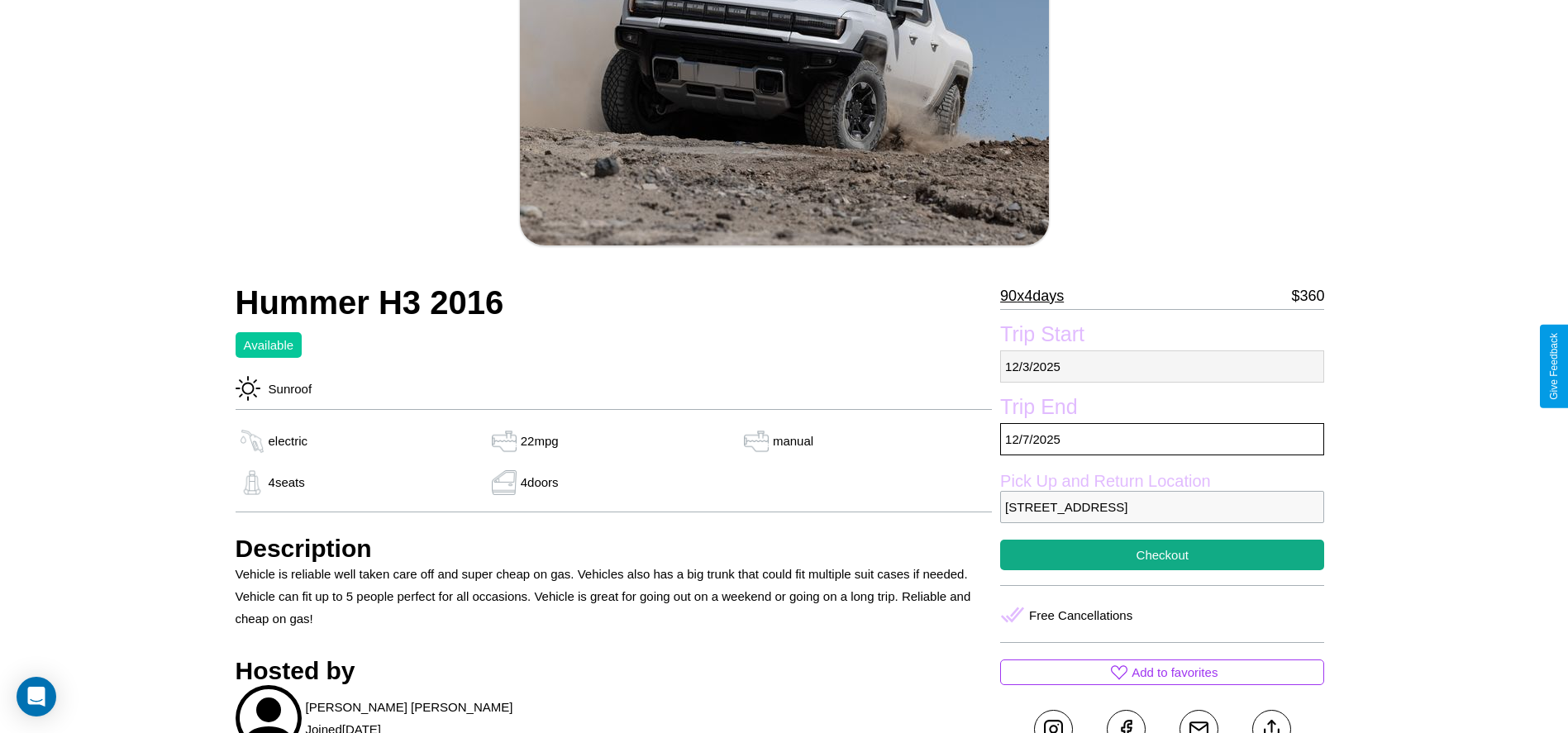
click at [1162, 366] on p "12 / 3 / 2025" at bounding box center [1162, 367] width 324 height 32
select select "*"
select select "****"
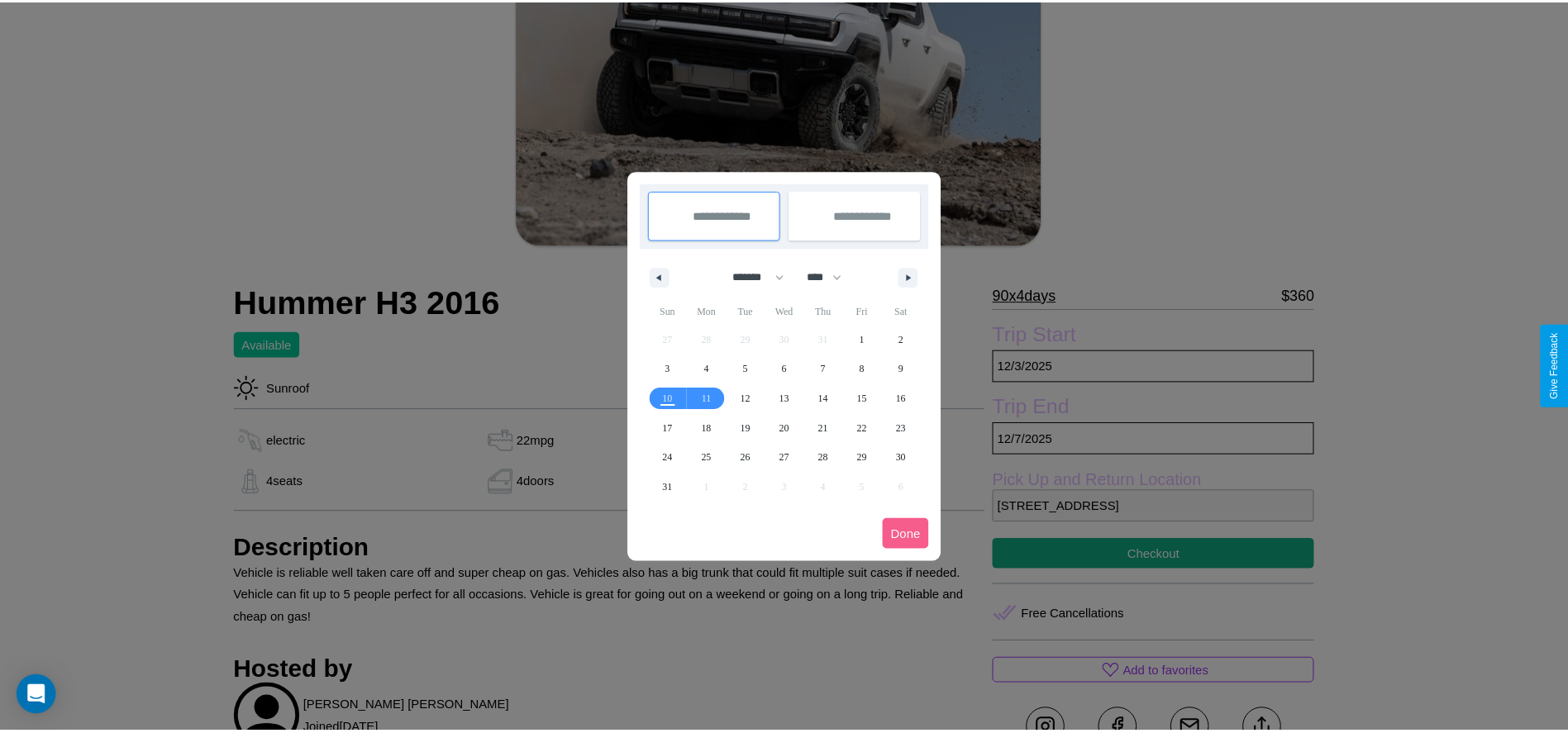
scroll to position [0, 0]
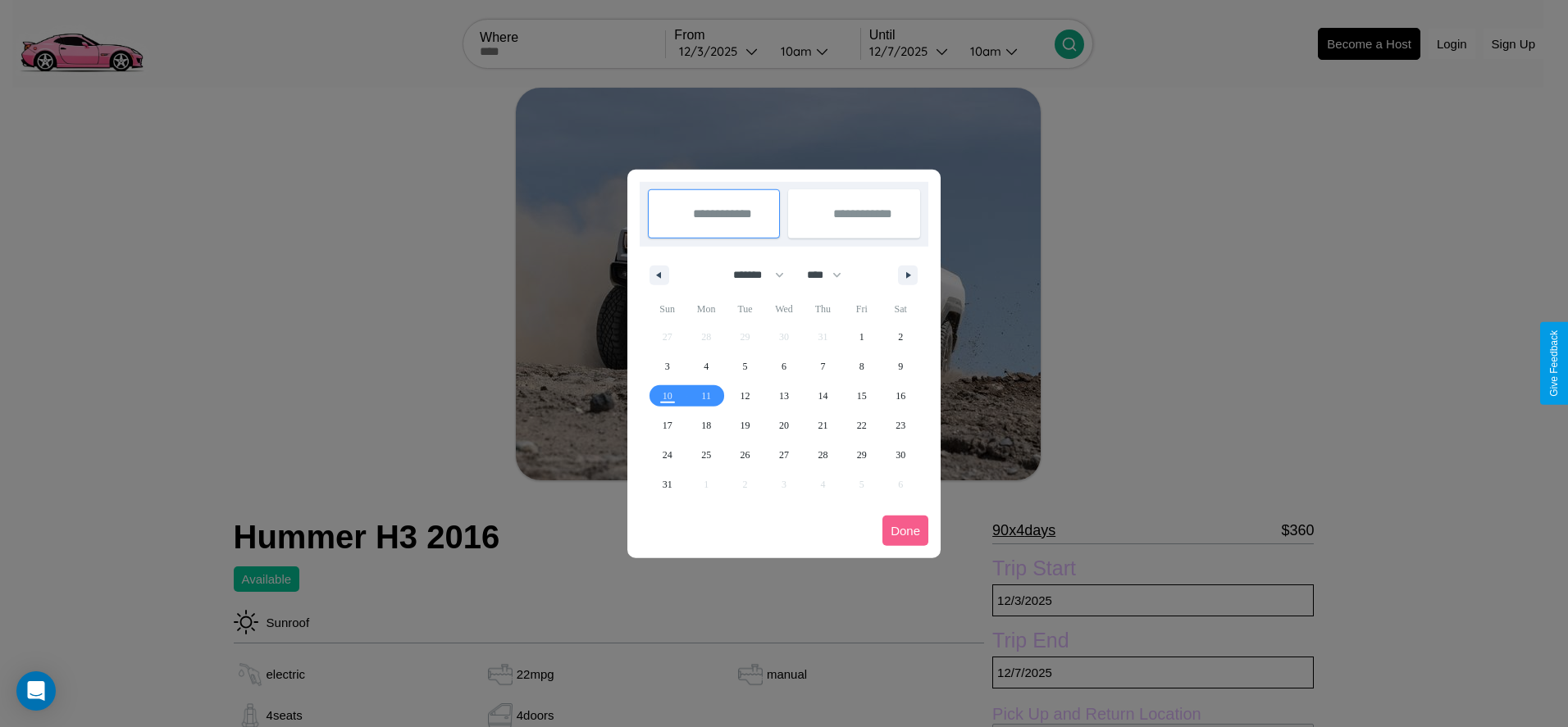
click at [720, 51] on div at bounding box center [784, 363] width 1568 height 727
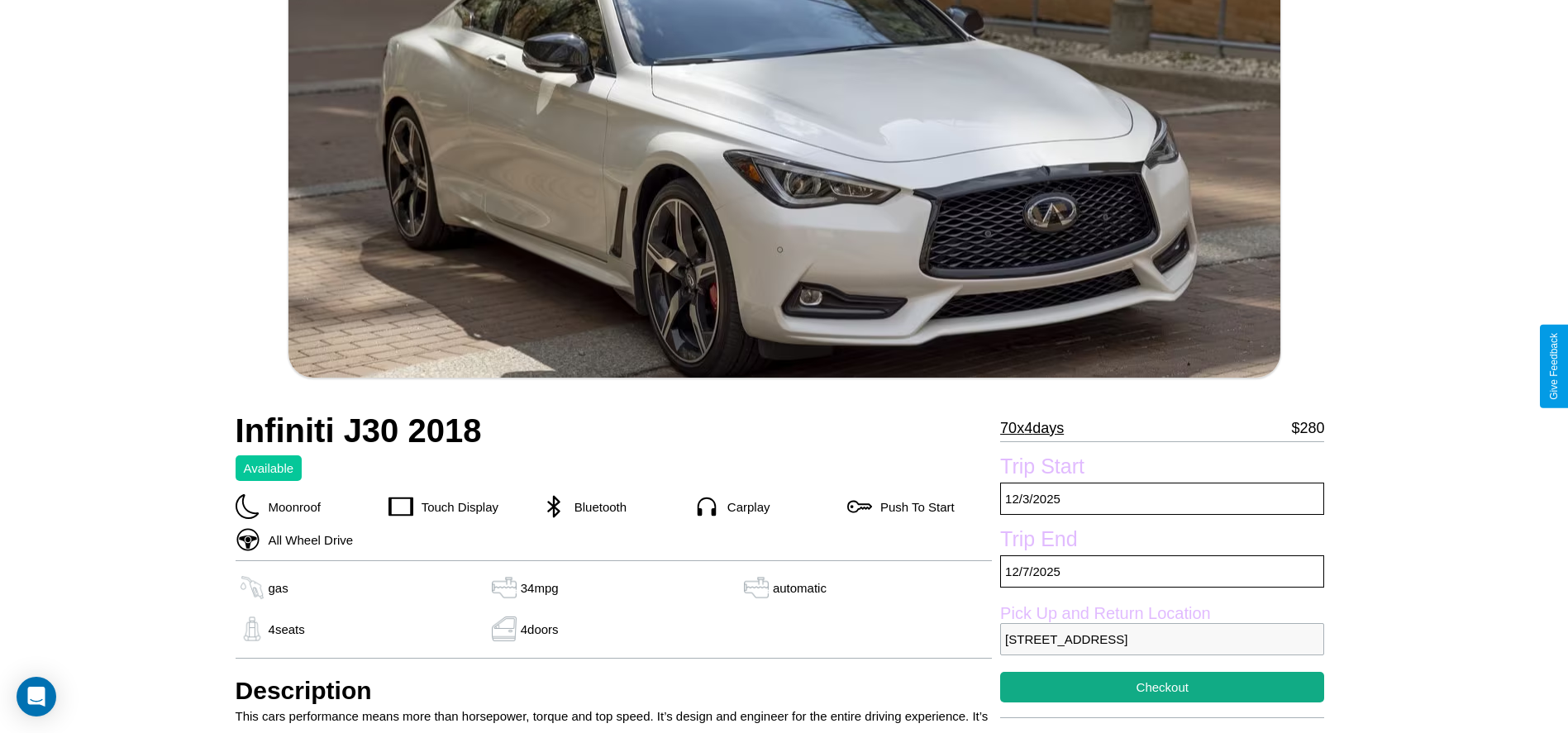
scroll to position [331, 0]
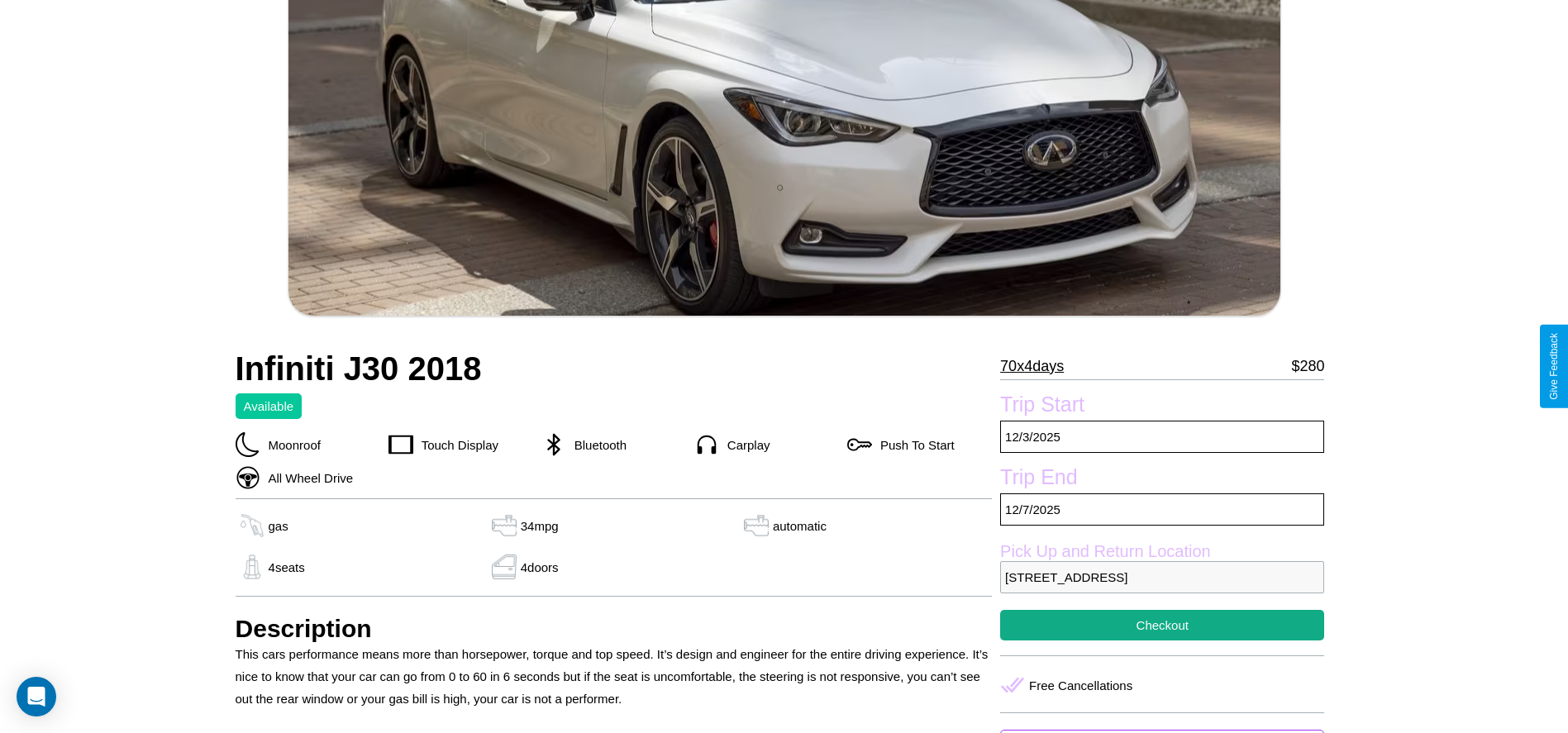
click at [1038, 366] on p "70 x 4 days" at bounding box center [1032, 366] width 64 height 27
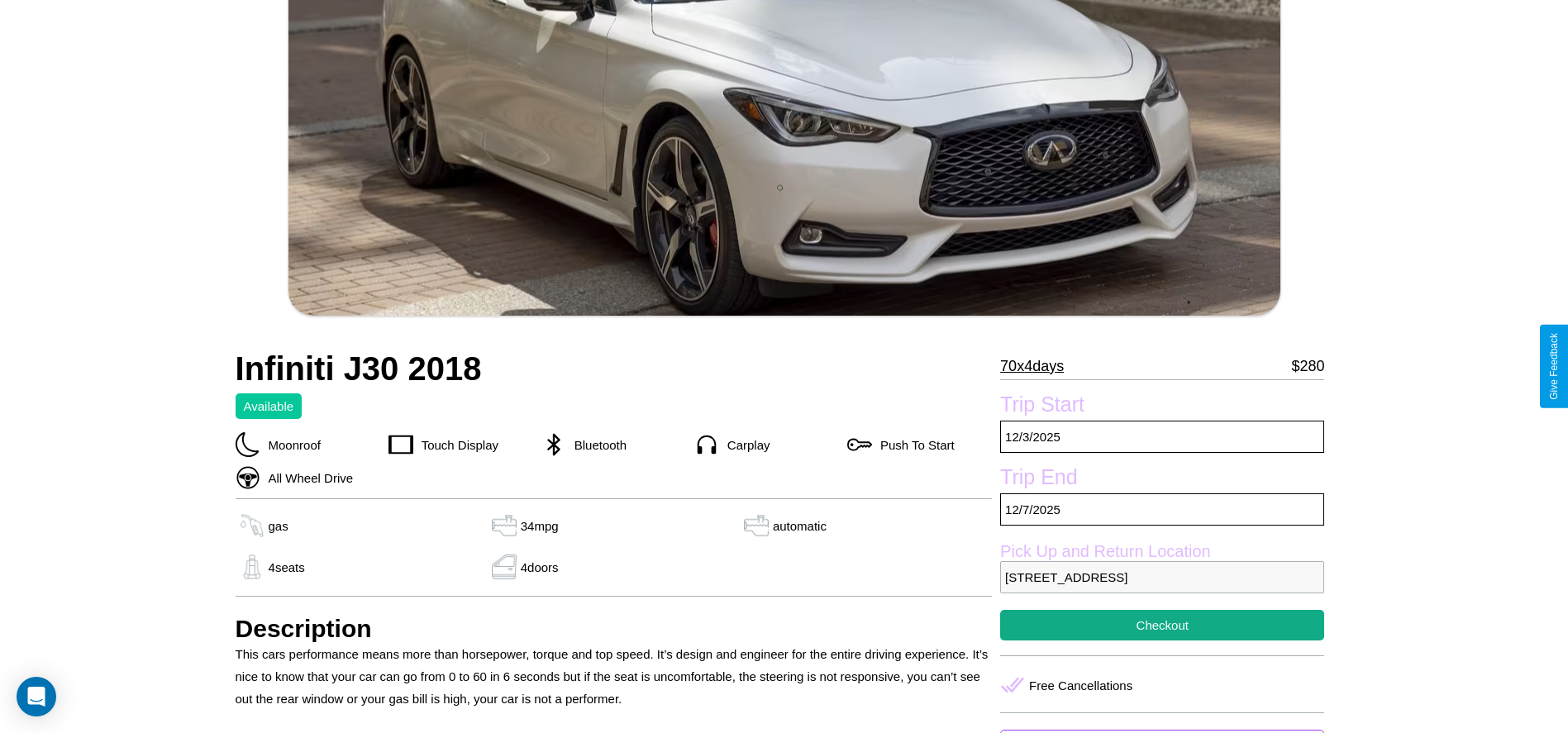
click at [1038, 366] on p "70 x 4 days" at bounding box center [1032, 366] width 64 height 27
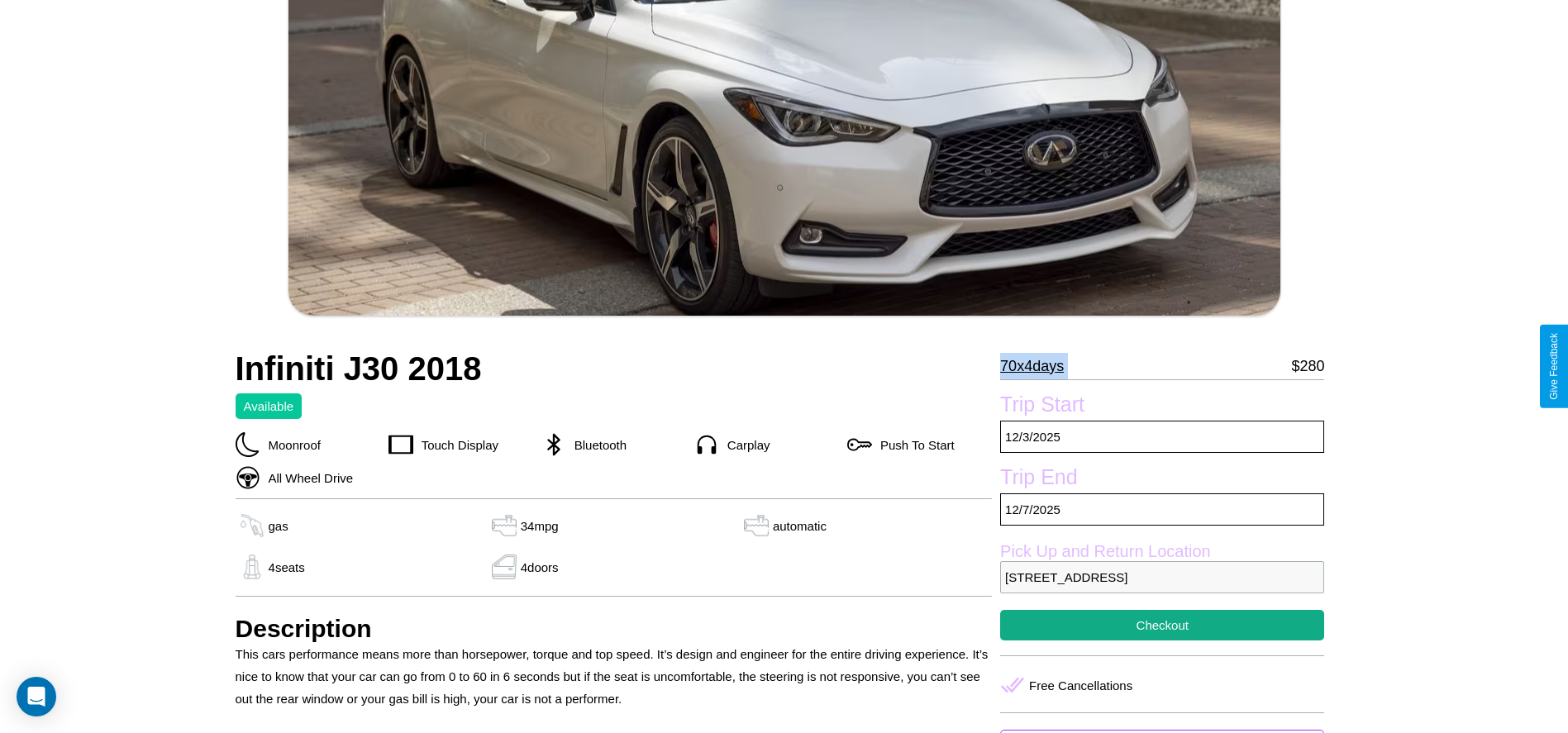
click at [1038, 366] on p "70 x 4 days" at bounding box center [1032, 366] width 64 height 27
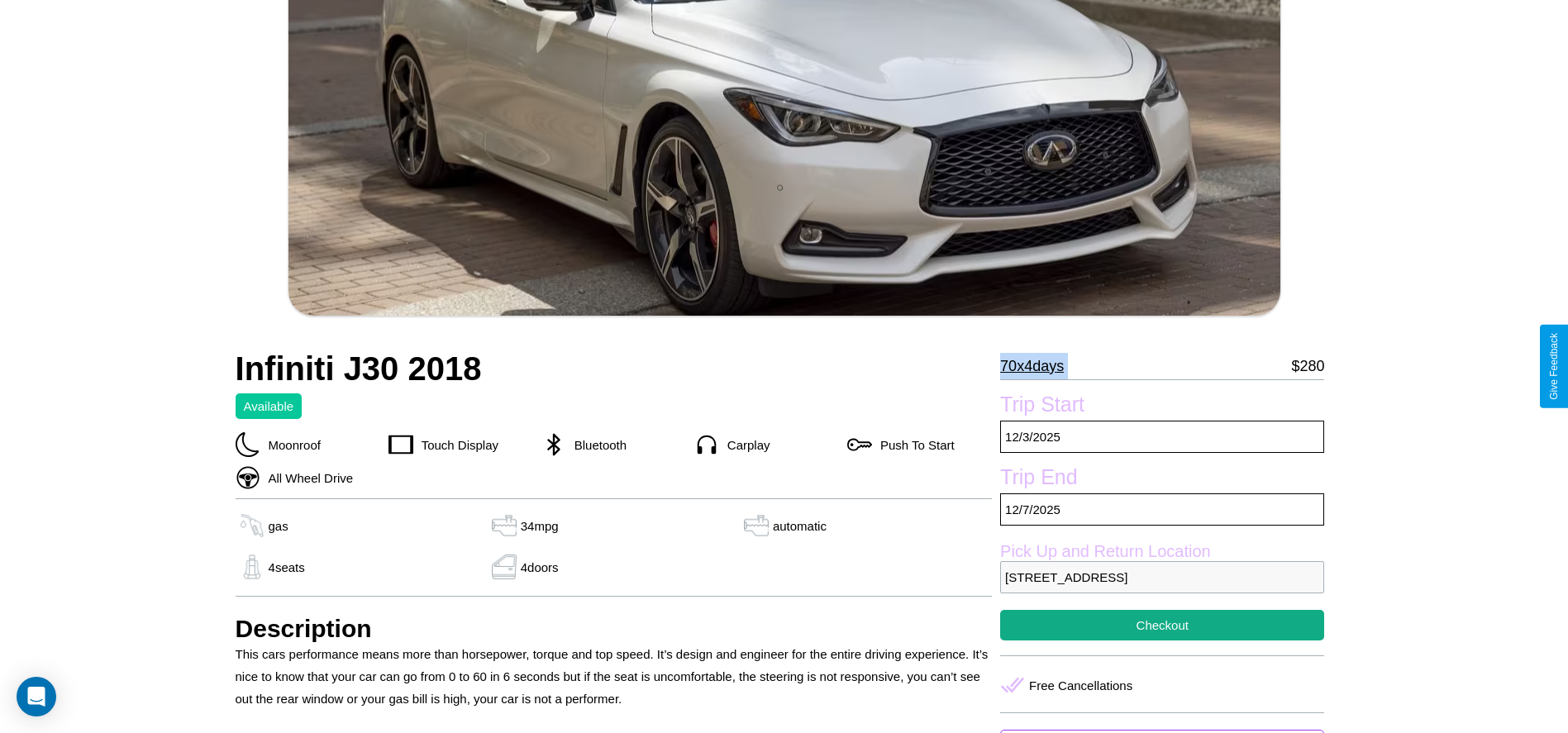
click at [1038, 366] on p "70 x 4 days" at bounding box center [1032, 366] width 64 height 27
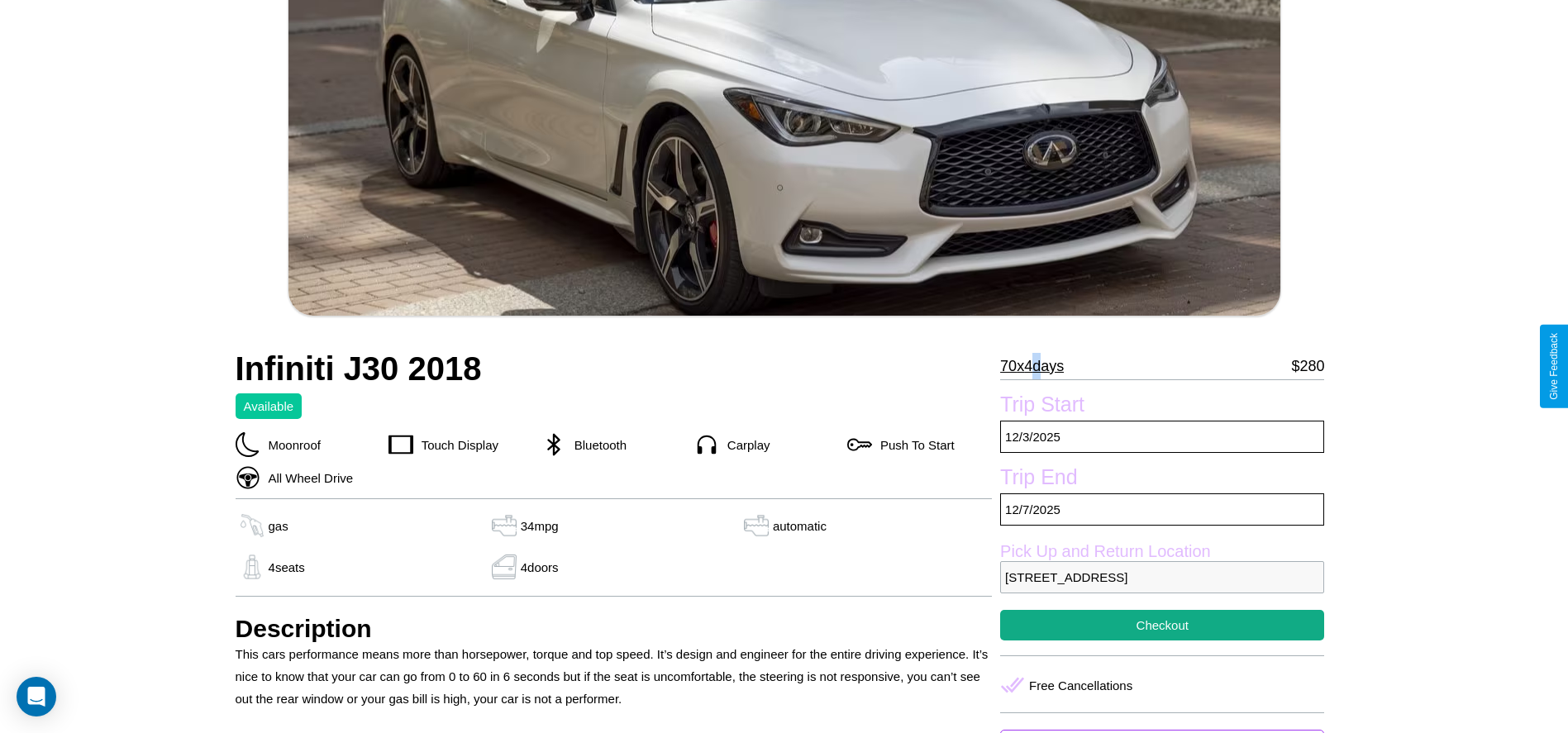
click at [1038, 366] on p "70 x 4 days" at bounding box center [1032, 366] width 64 height 27
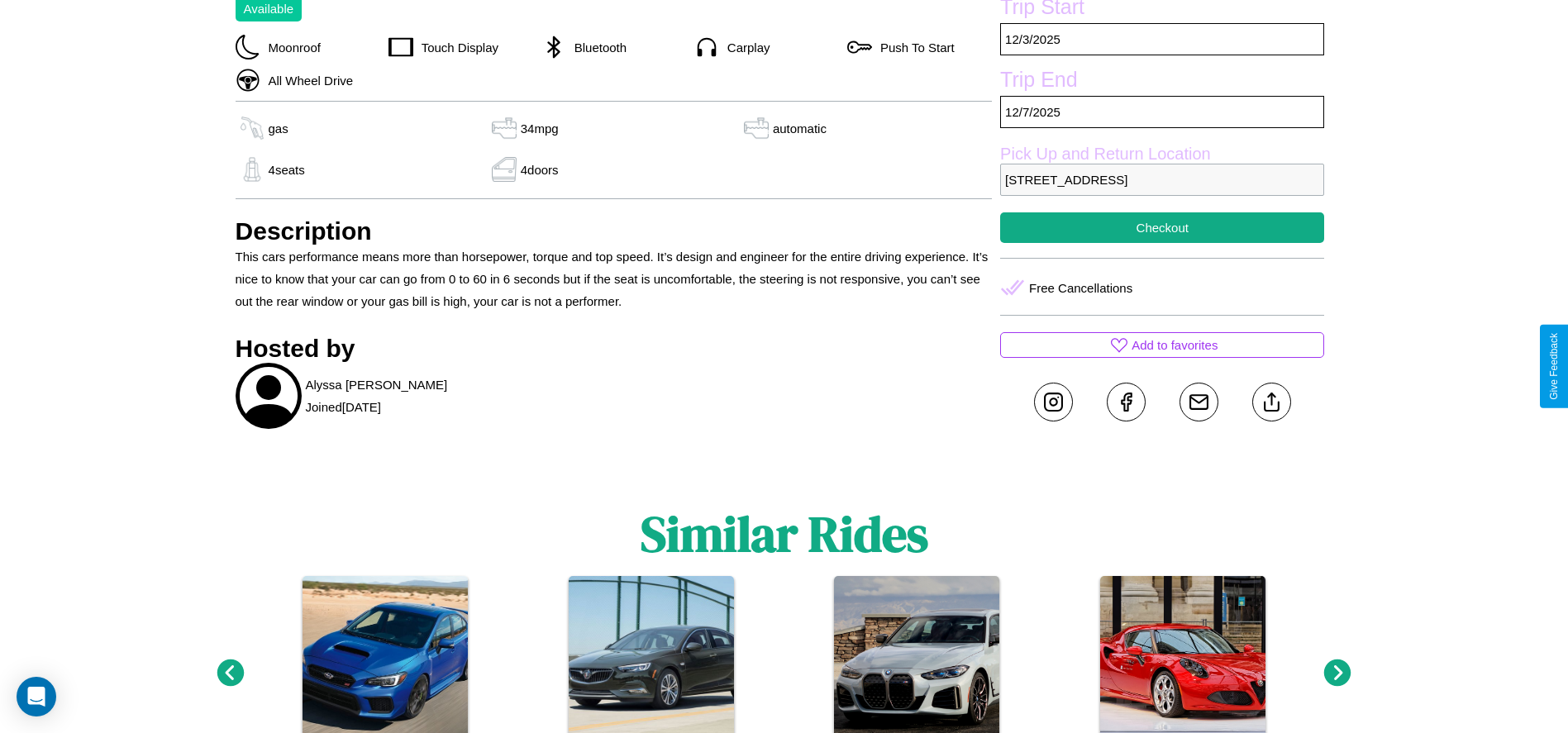
scroll to position [823, 0]
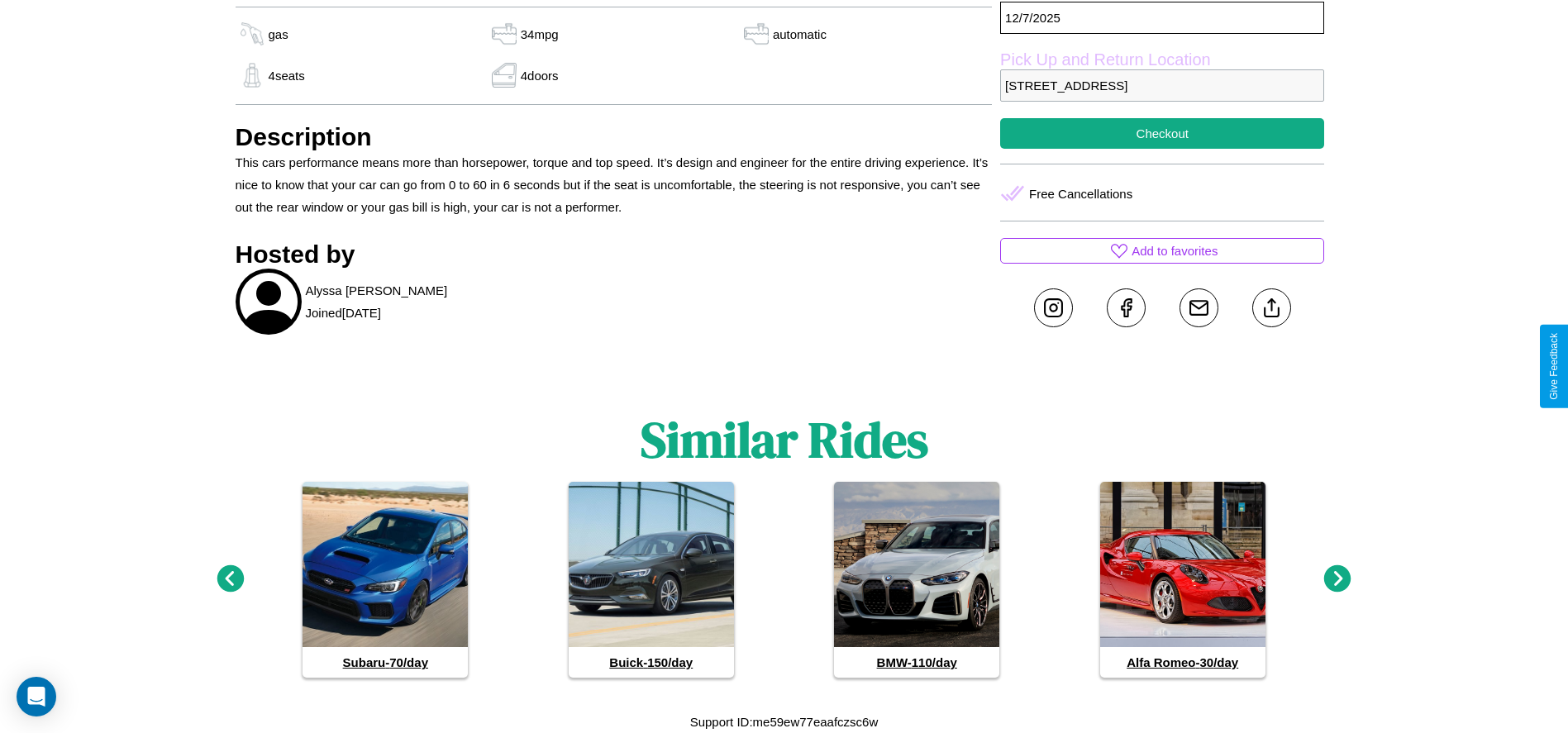
click at [1338, 579] on icon at bounding box center [1338, 579] width 28 height 28
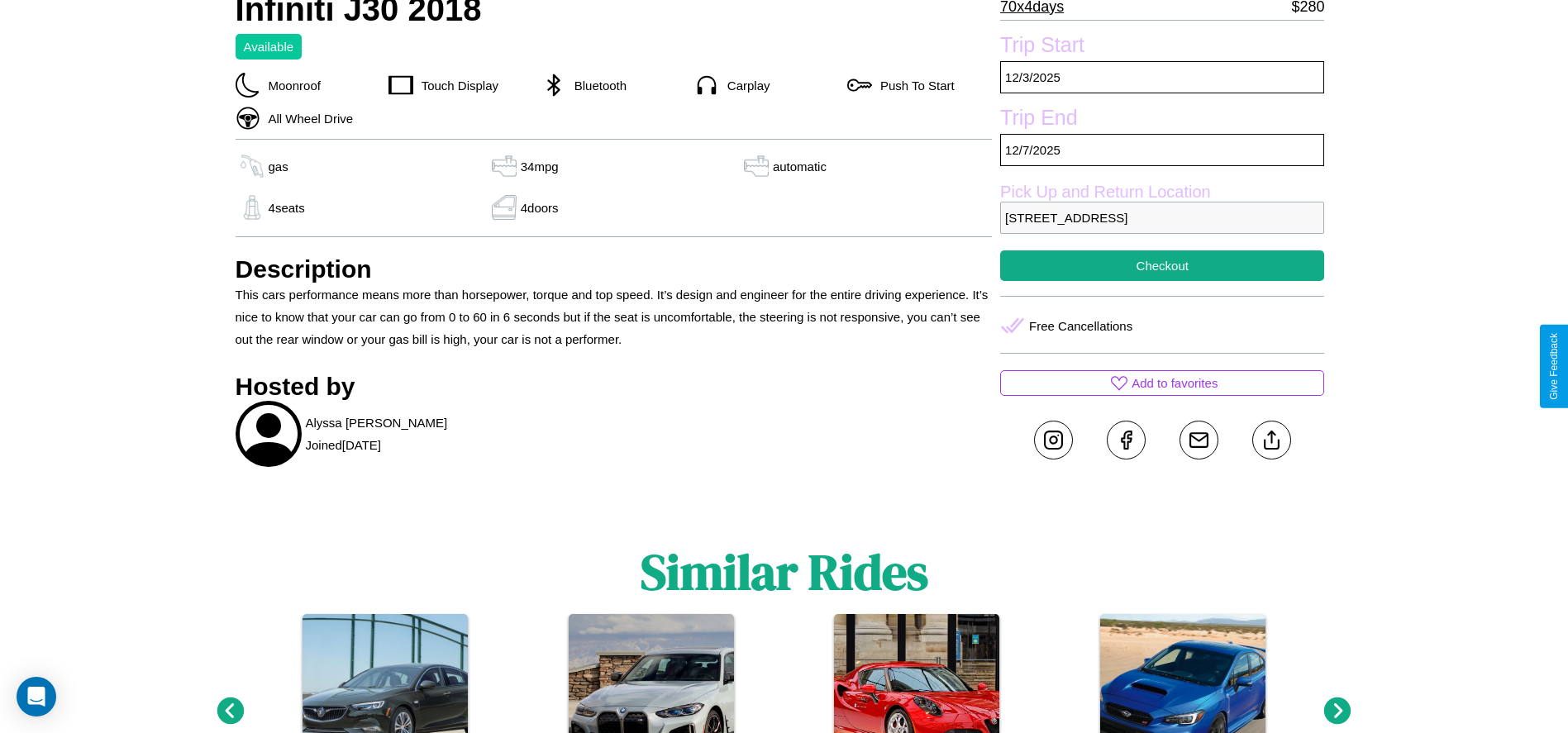
scroll to position [707, 0]
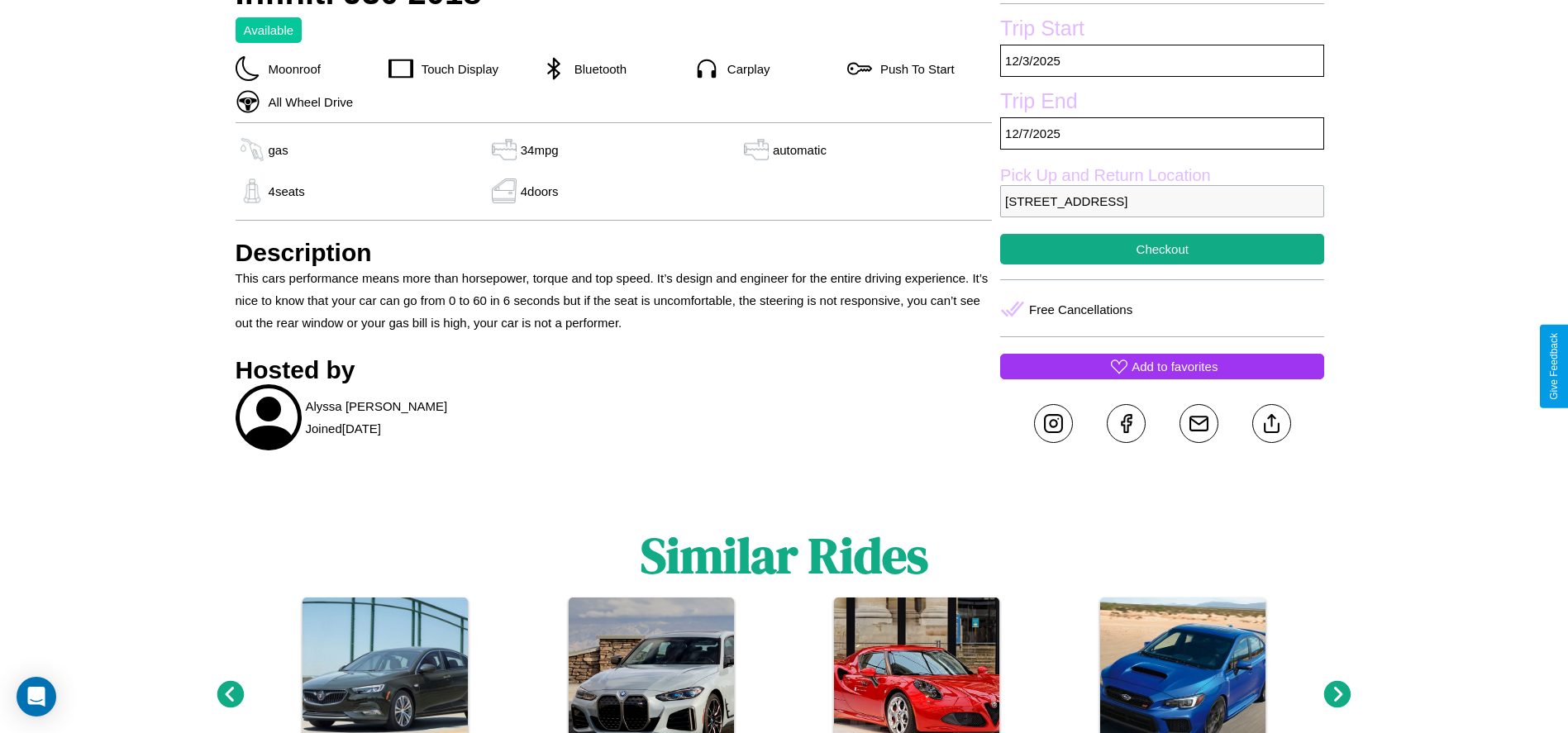
click at [1162, 366] on p "Add to favorites" at bounding box center [1174, 366] width 86 height 22
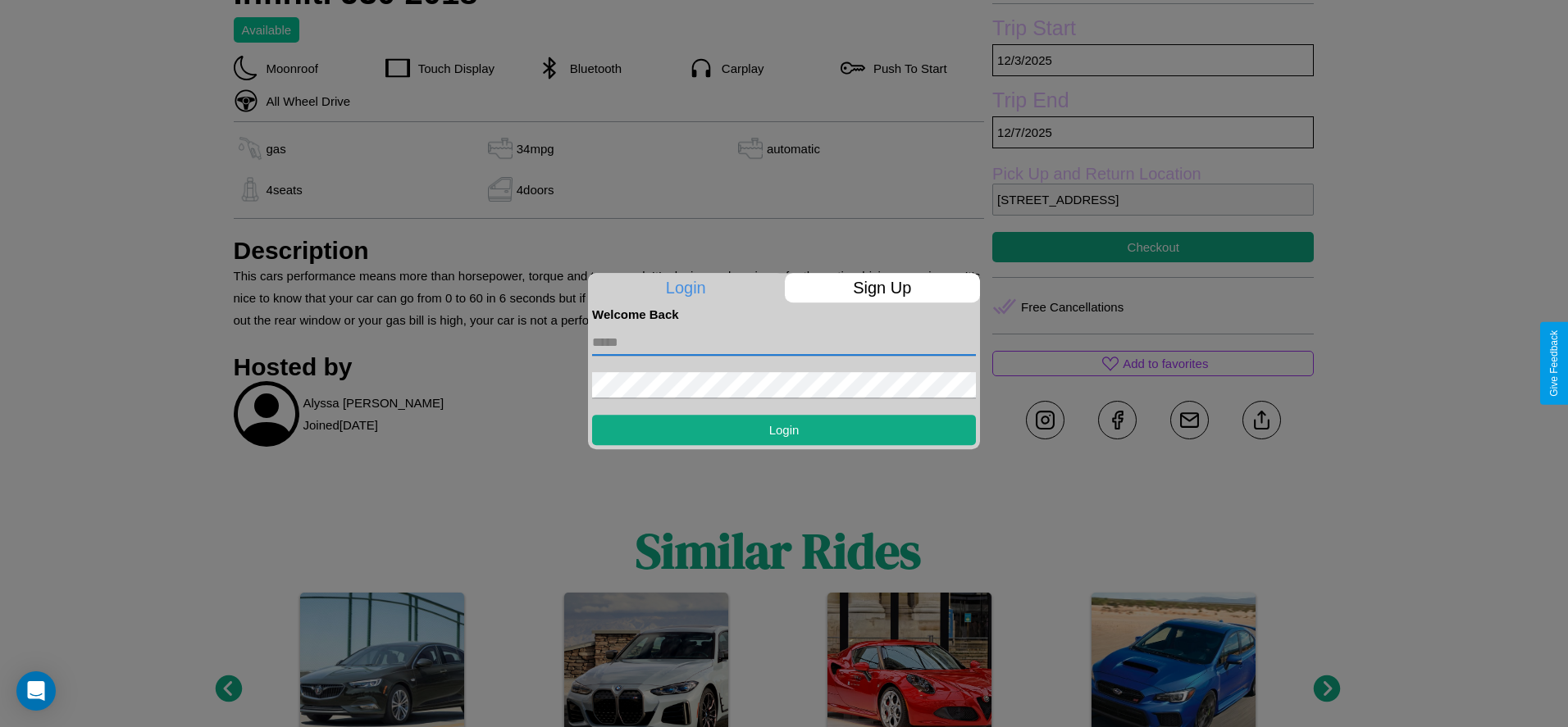
click at [784, 342] on input "text" at bounding box center [784, 343] width 384 height 27
type input "**********"
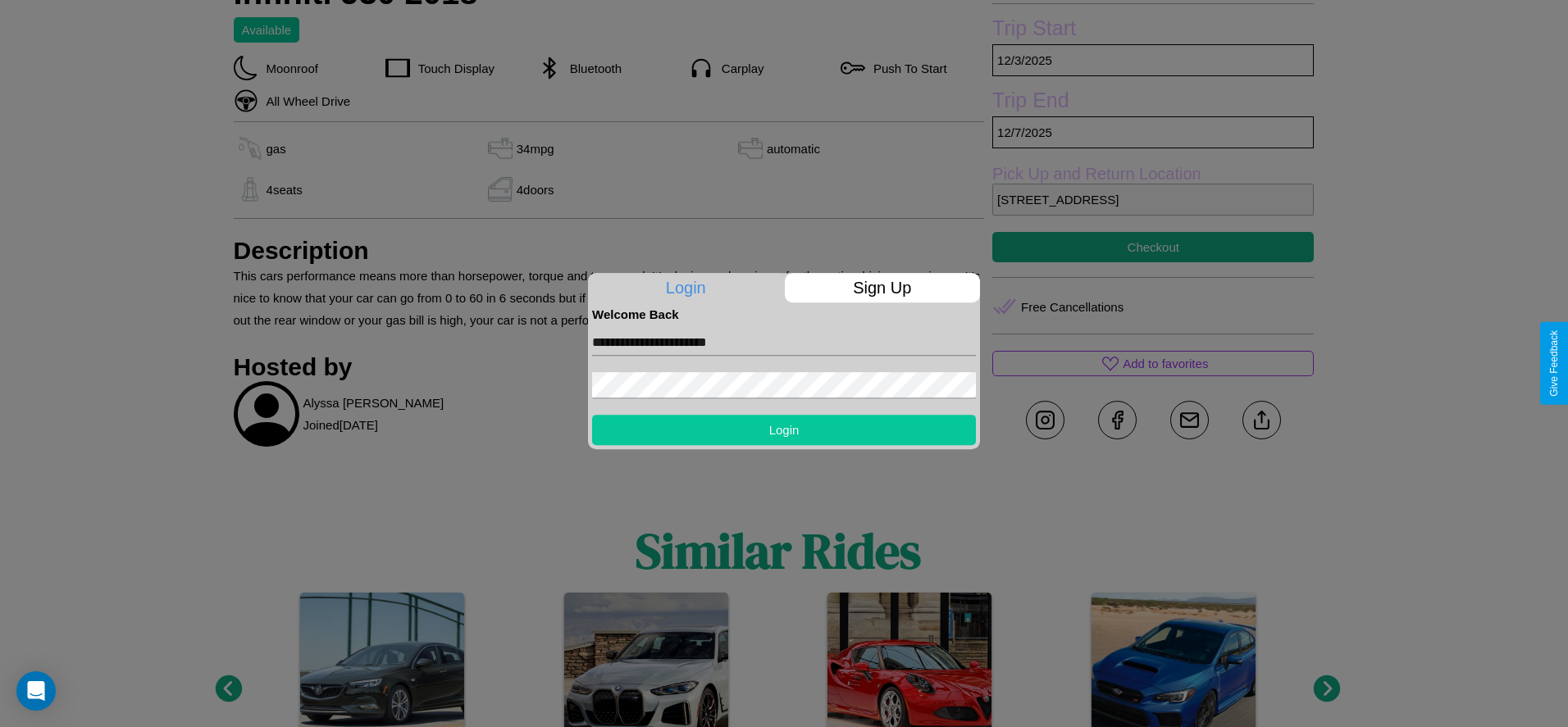
click at [784, 429] on button "Login" at bounding box center [784, 430] width 384 height 30
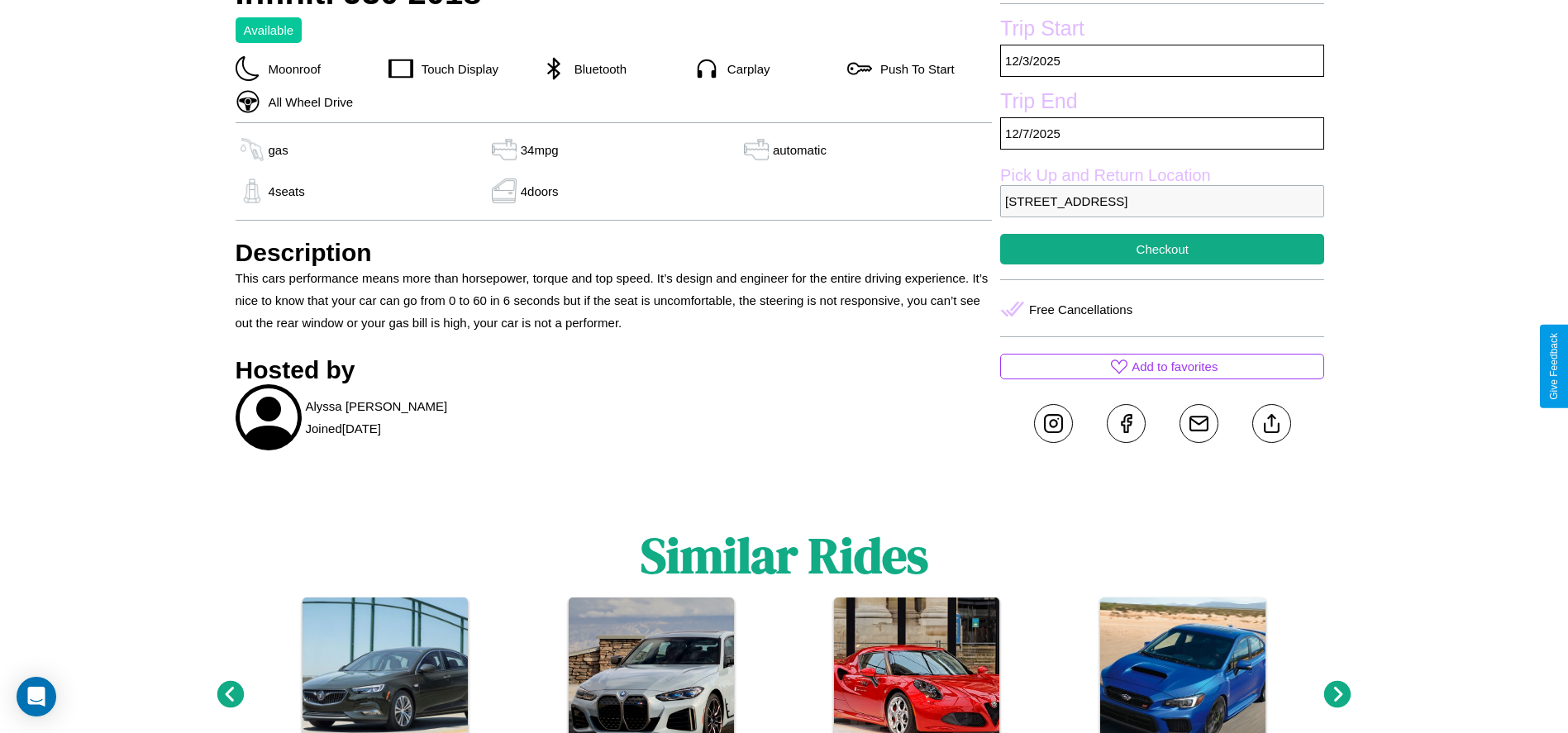
scroll to position [590, 0]
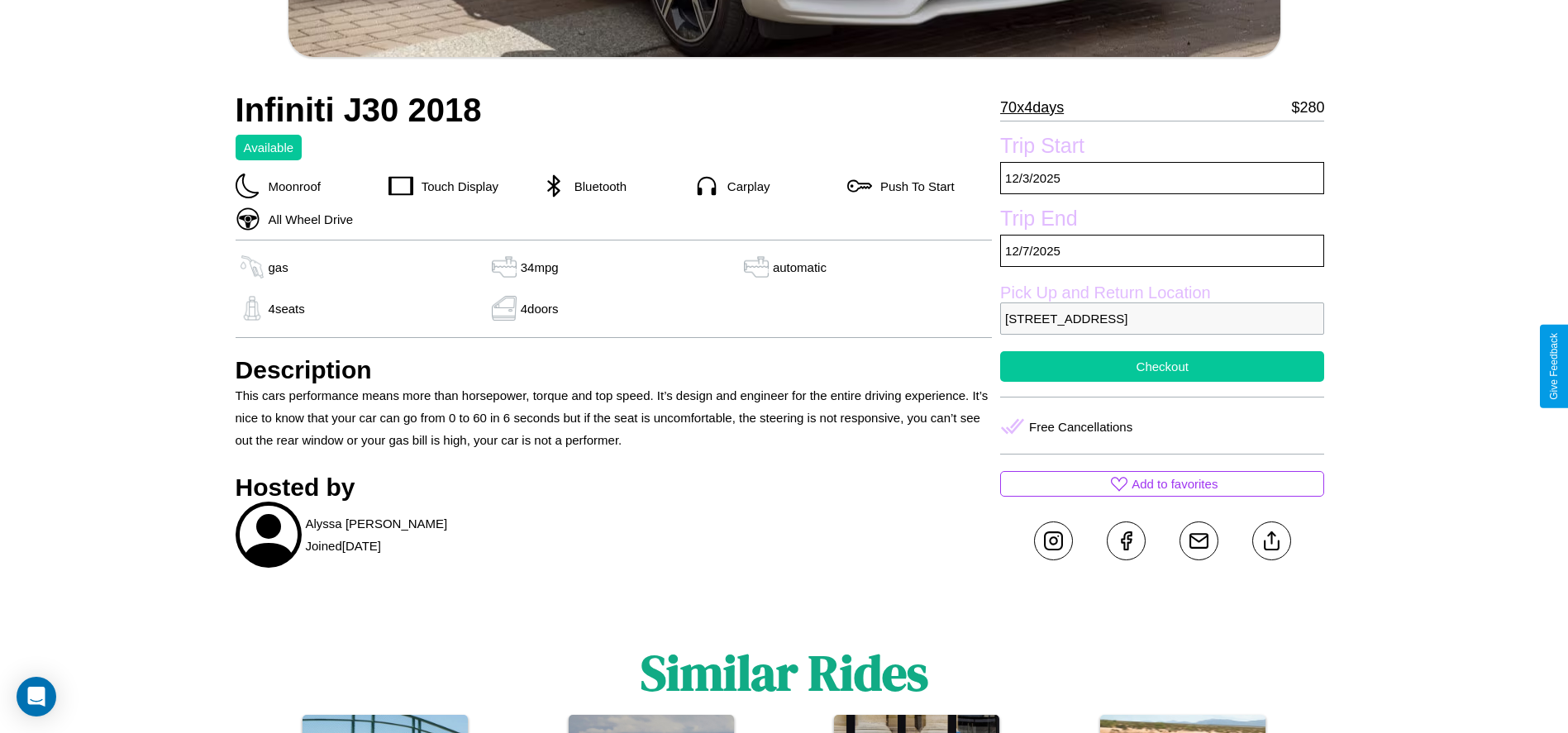
click at [1162, 366] on button "Checkout" at bounding box center [1162, 367] width 324 height 31
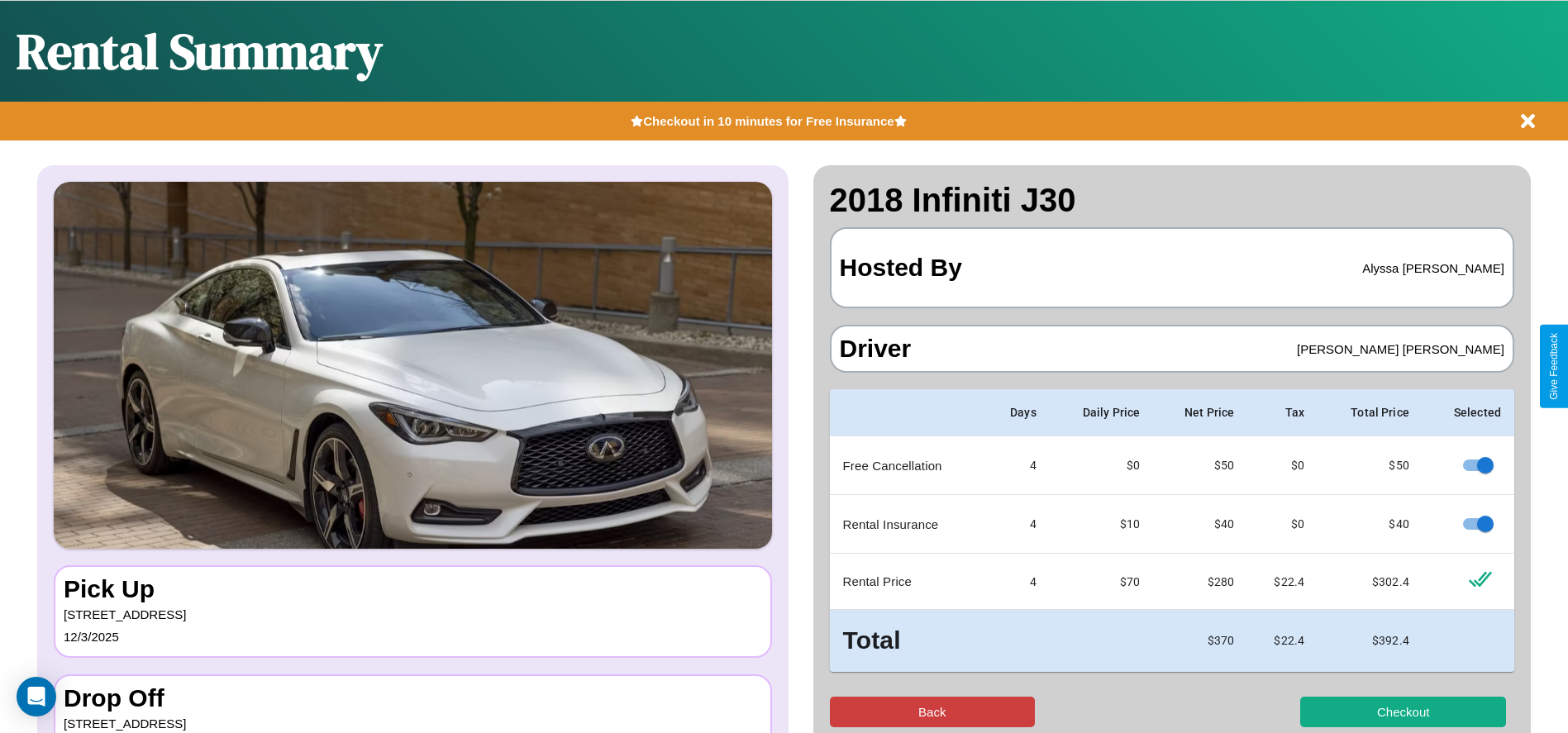
click at [932, 712] on button "Back" at bounding box center [932, 712] width 205 height 31
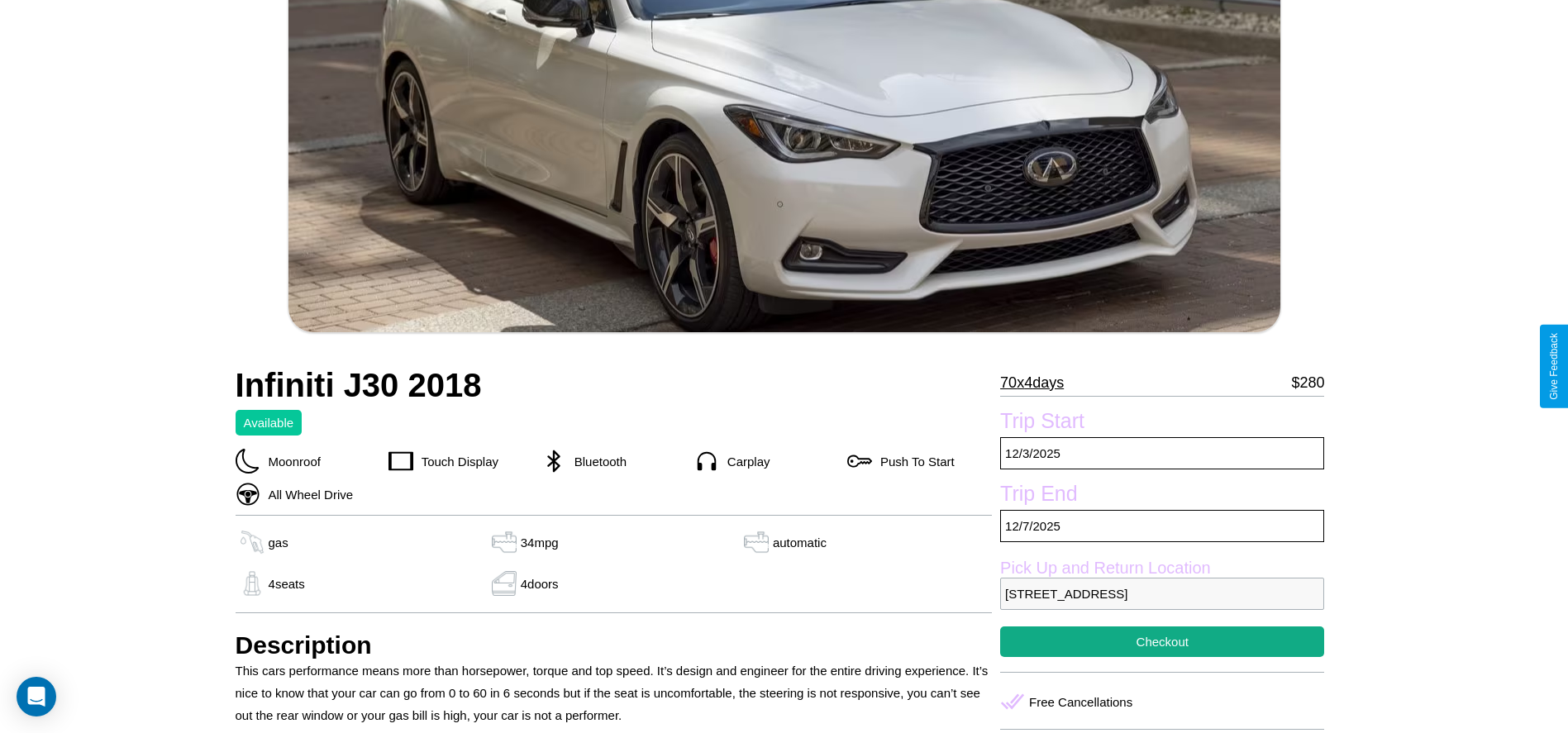
scroll to position [542, 0]
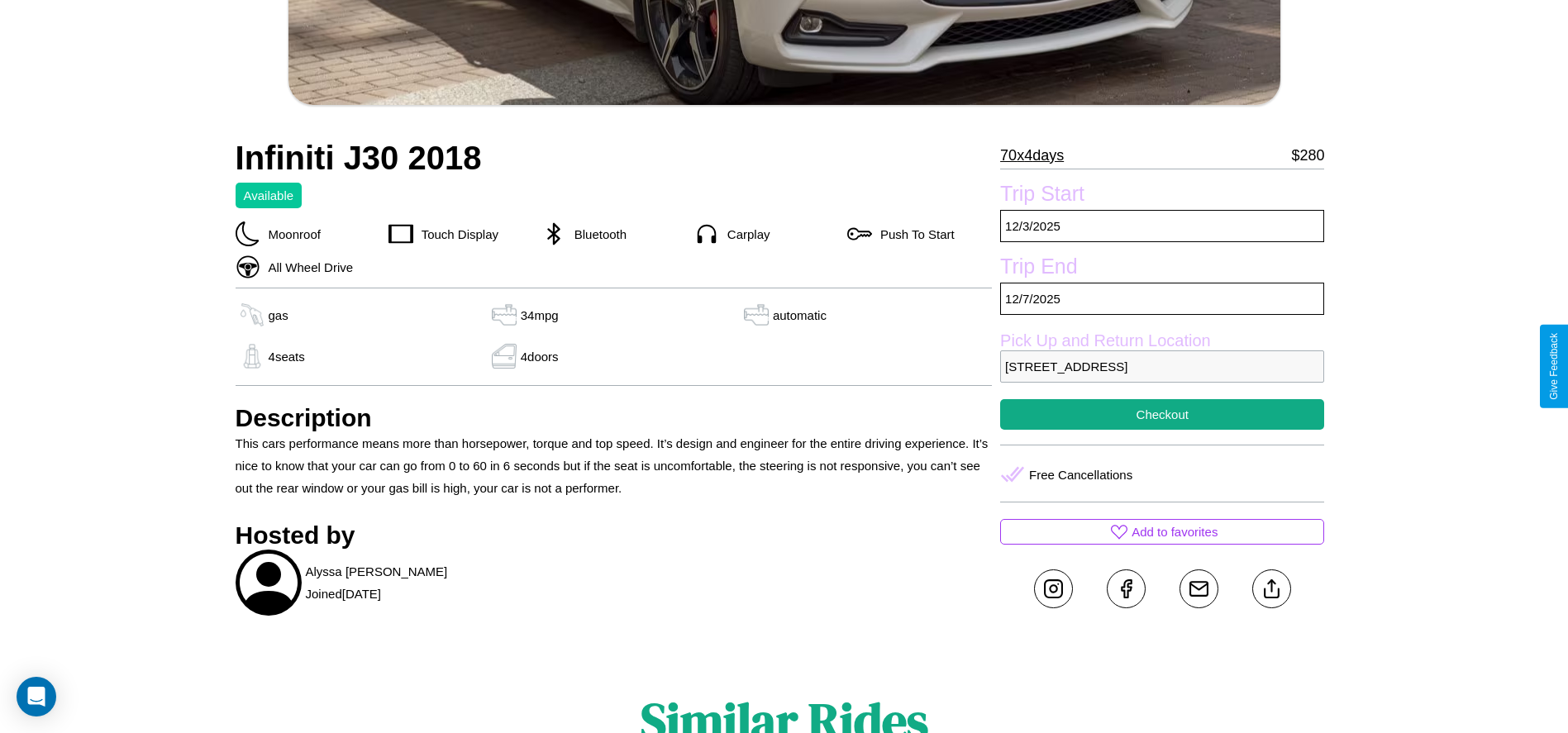
click at [1162, 366] on p "1577 Spring Street Barcelona 25075 Spain" at bounding box center [1162, 367] width 324 height 32
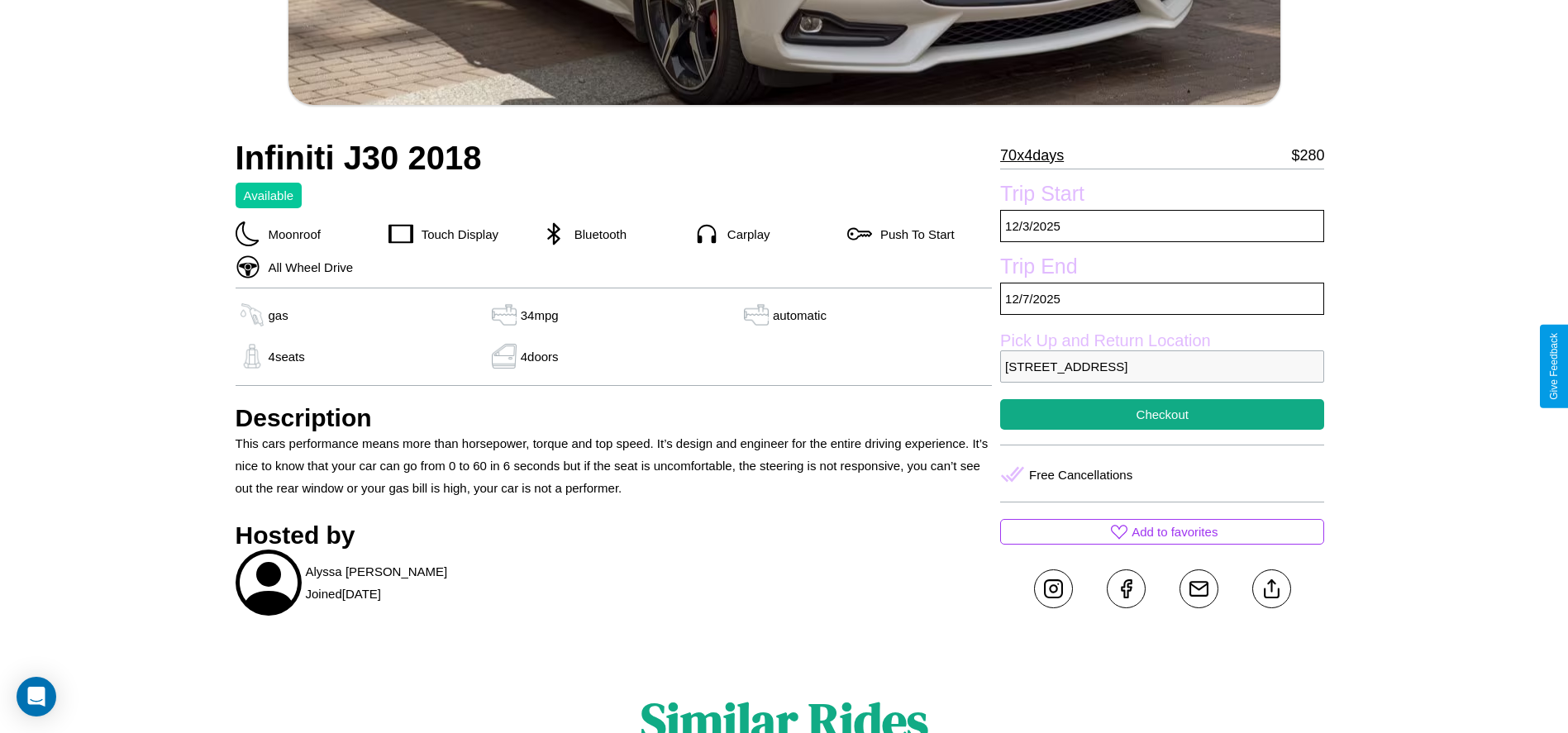
click at [1162, 366] on p "1577 Spring Street Barcelona 25075 Spain" at bounding box center [1162, 367] width 324 height 32
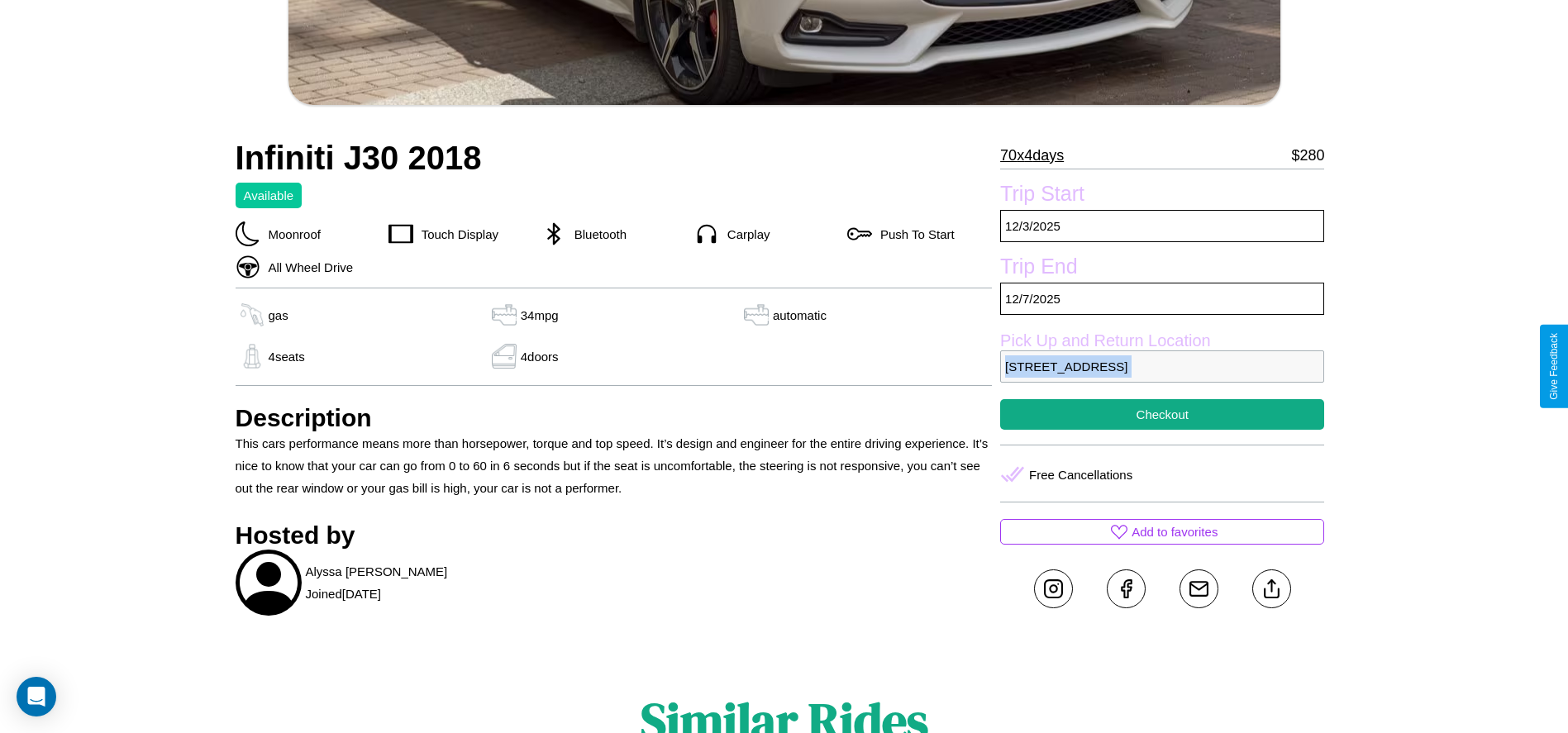
click at [1162, 366] on p "1577 Spring Street Barcelona 25075 Spain" at bounding box center [1162, 367] width 324 height 32
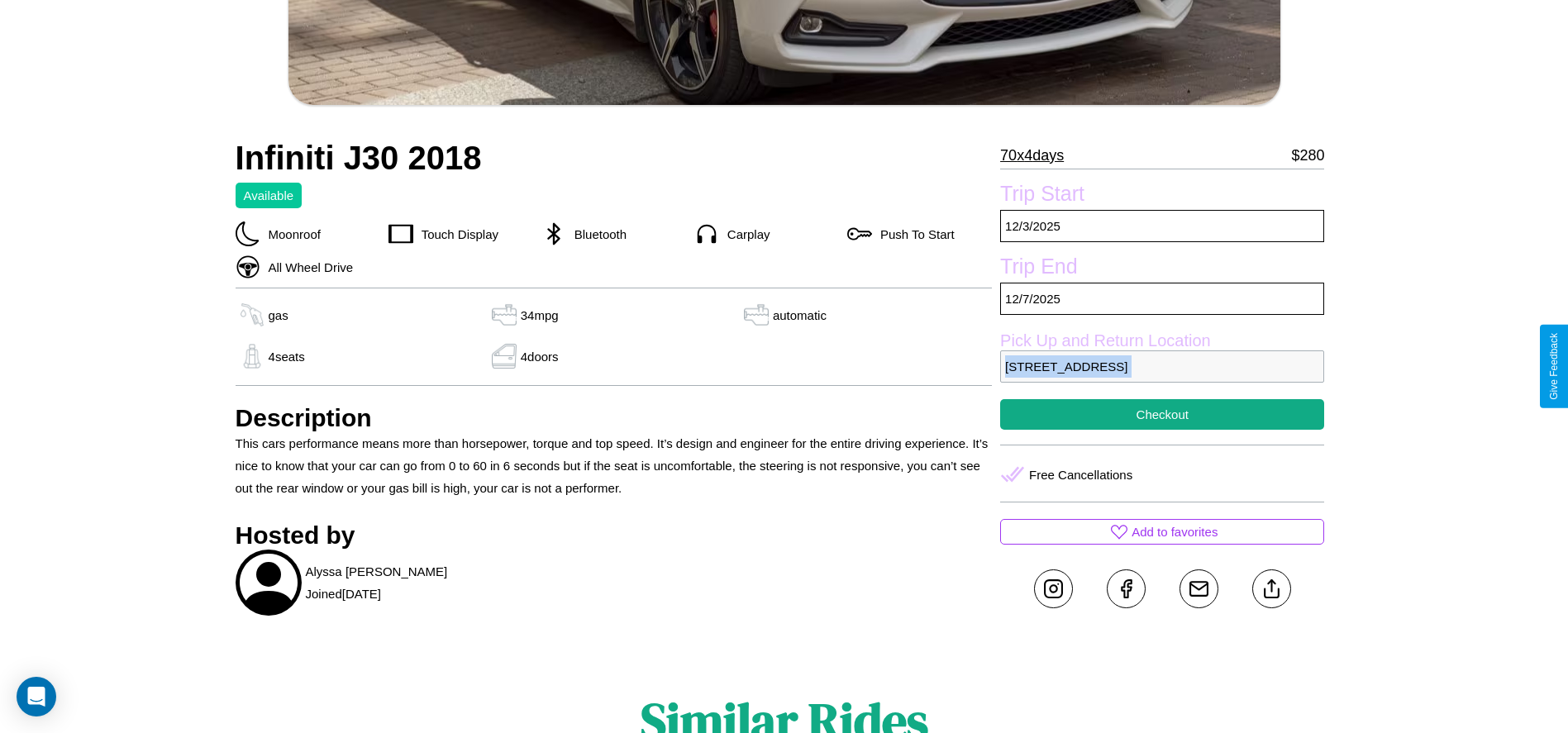
click at [1162, 366] on p "1577 Spring Street Barcelona 25075 Spain" at bounding box center [1162, 367] width 324 height 32
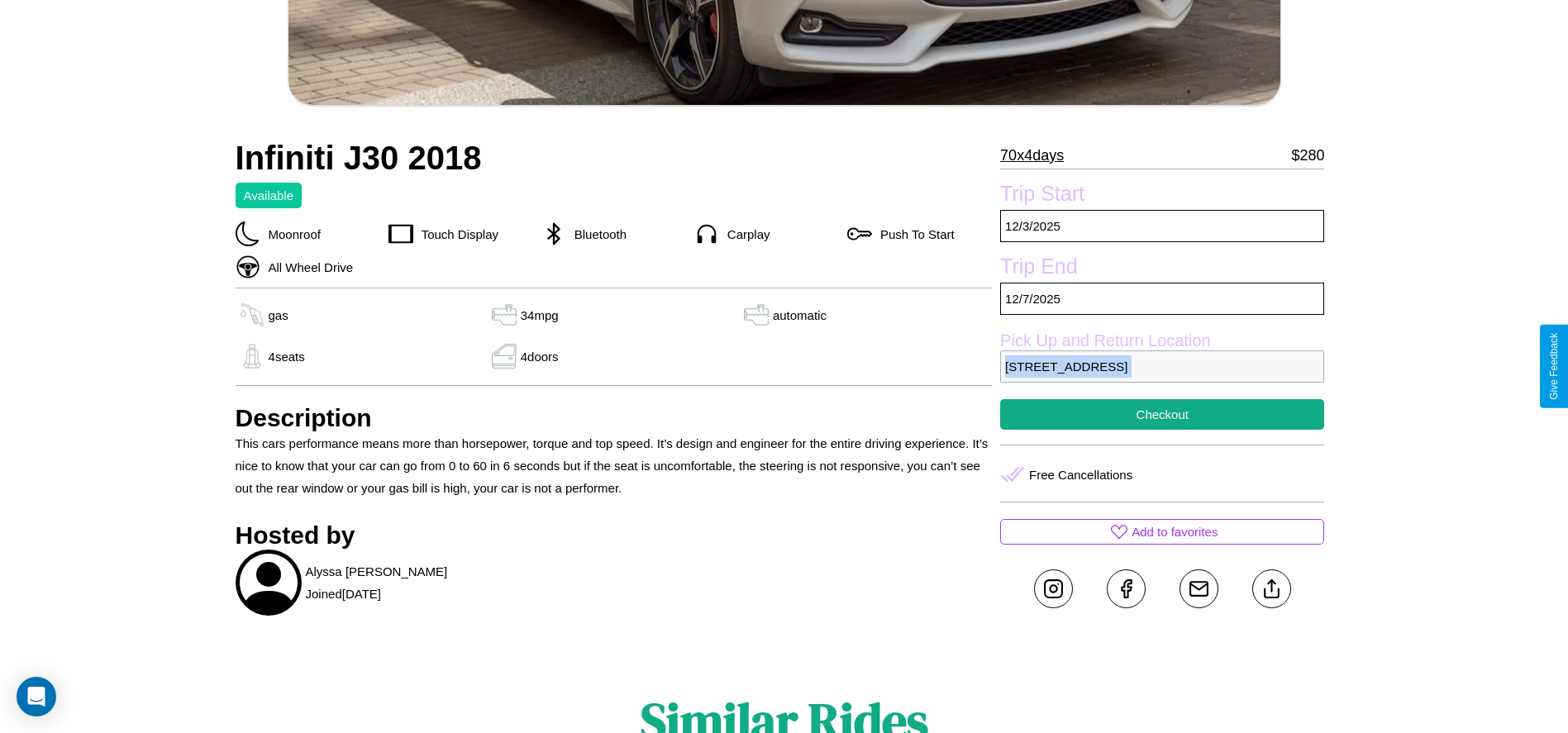
click at [1162, 366] on p "1577 Spring Street Barcelona 25075 Spain" at bounding box center [1162, 367] width 324 height 32
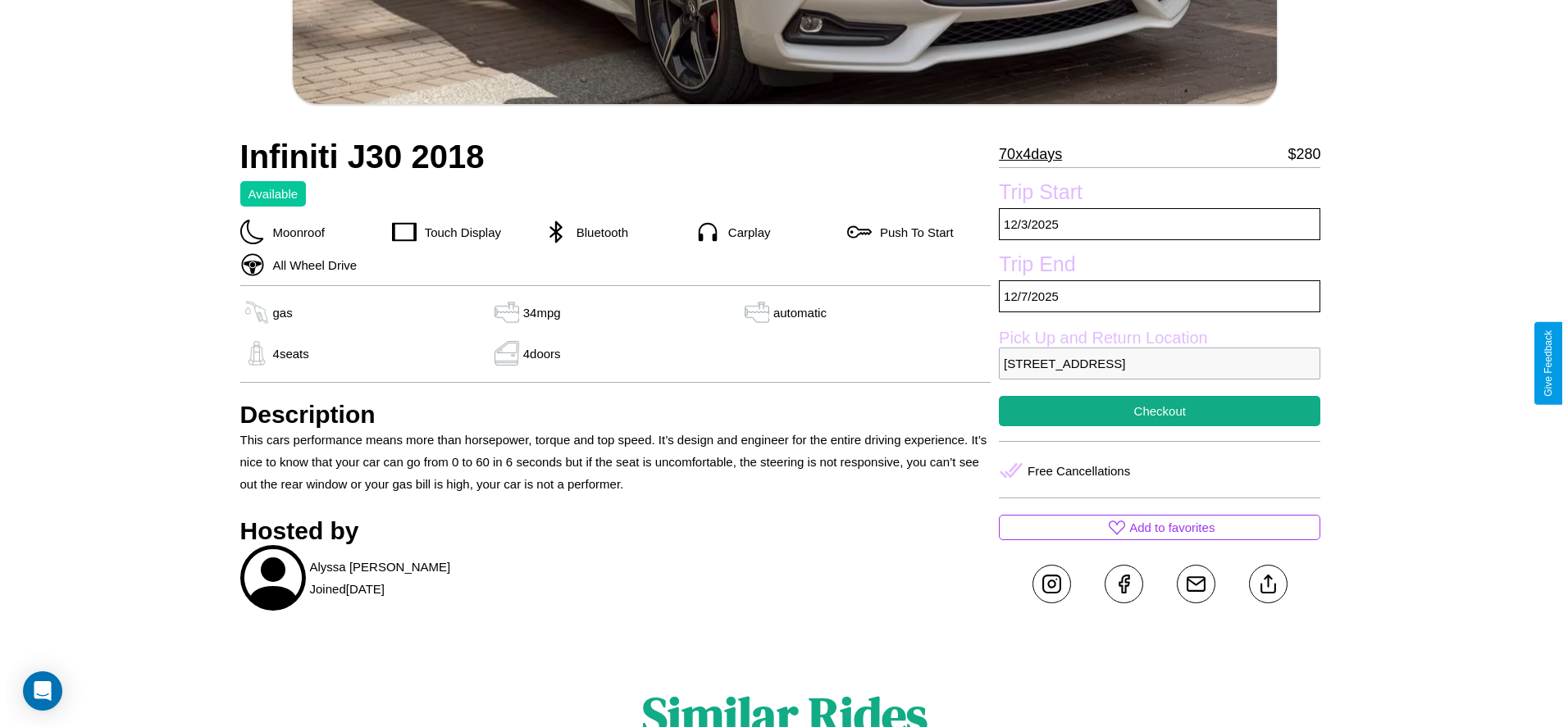
scroll to position [398, 0]
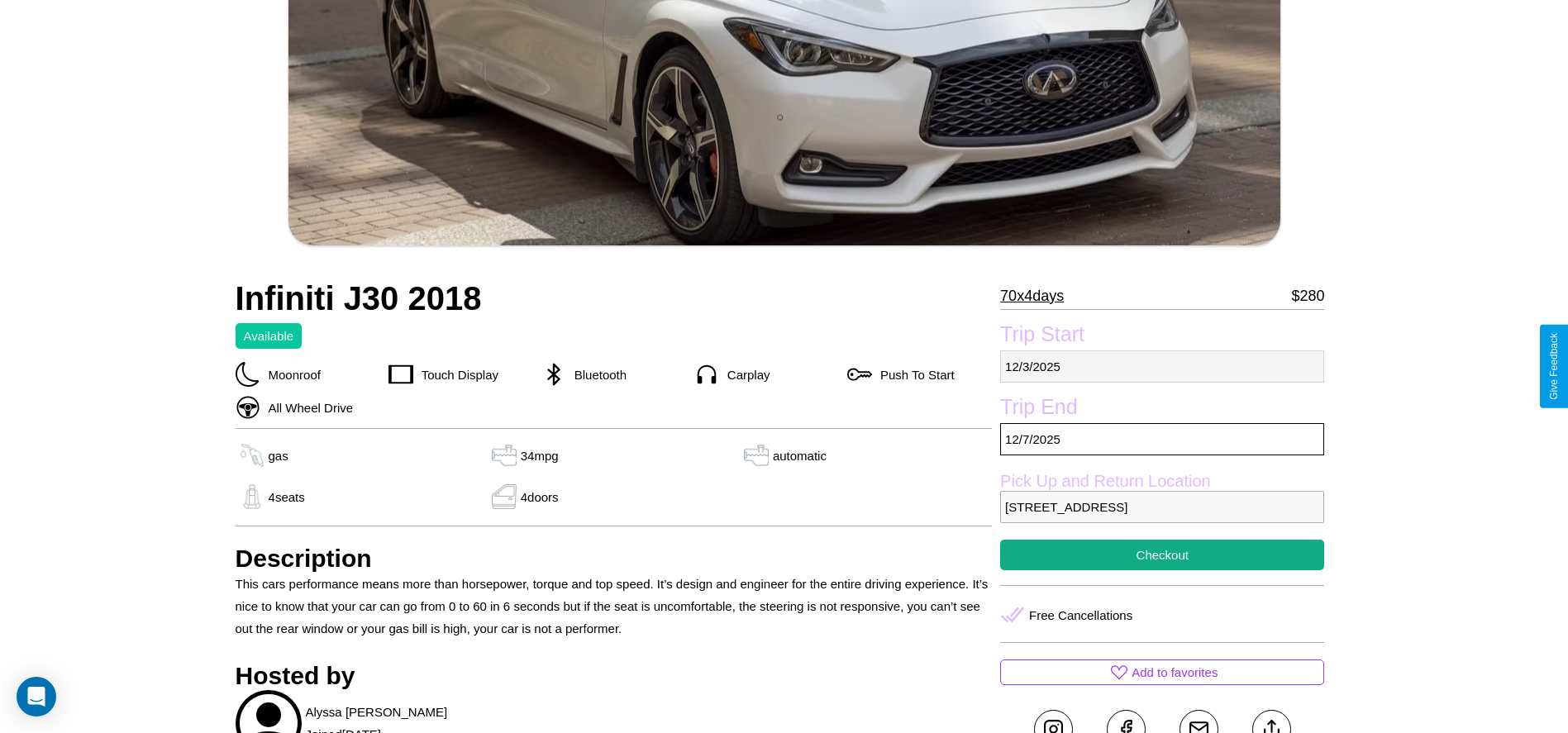
click at [1162, 366] on p "12 / 3 / 2025" at bounding box center [1162, 367] width 324 height 32
select select "*"
select select "****"
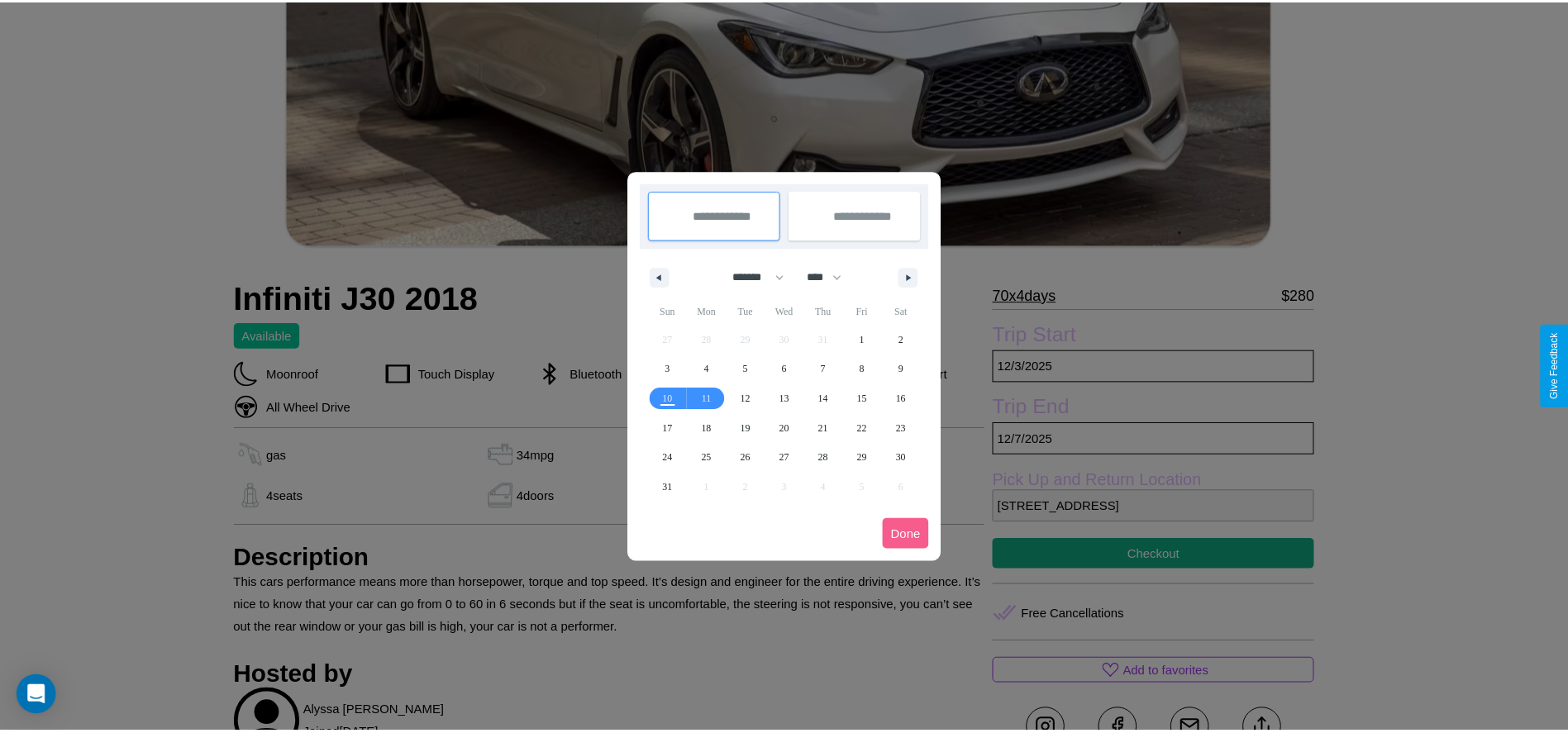
scroll to position [0, 0]
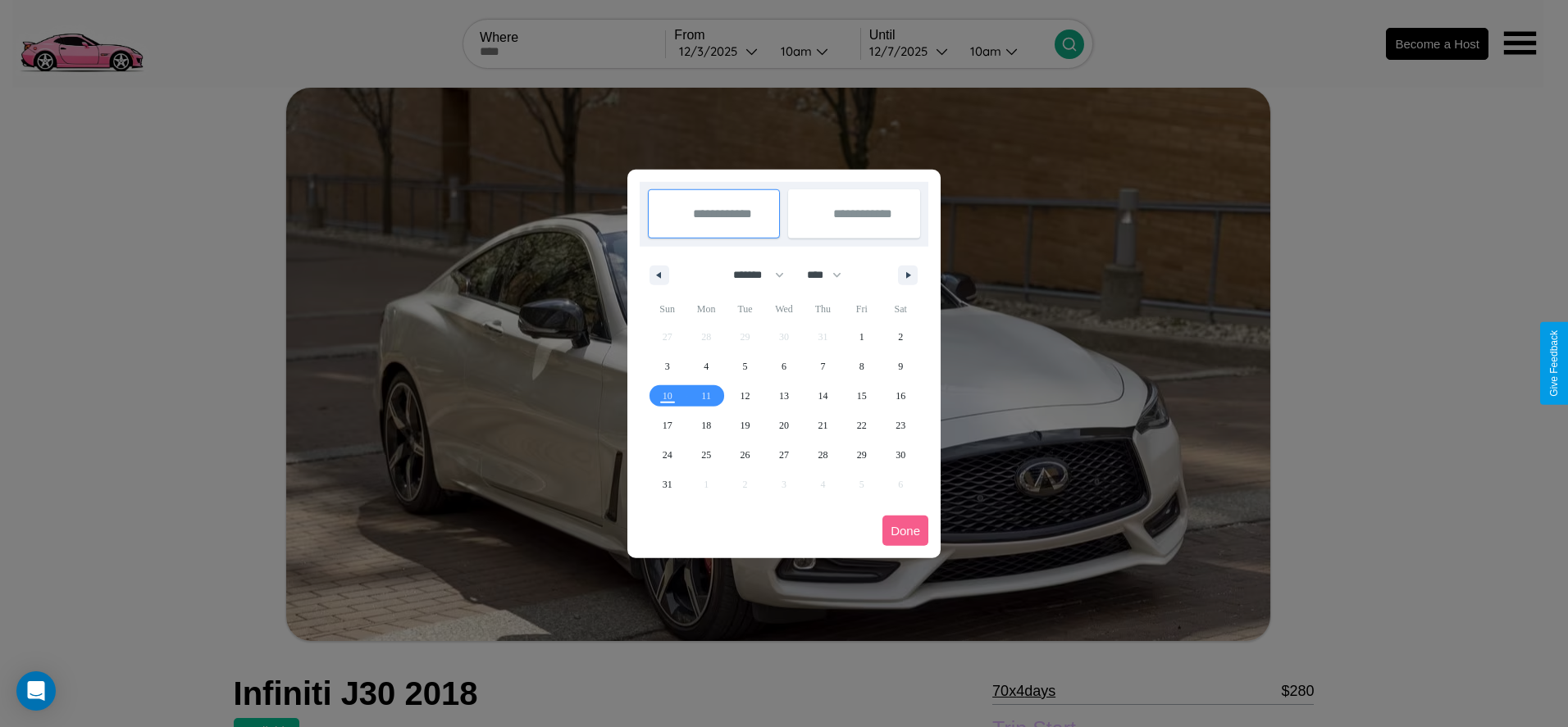
click at [720, 51] on div at bounding box center [784, 363] width 1568 height 727
